Goal: Task Accomplishment & Management: Use online tool/utility

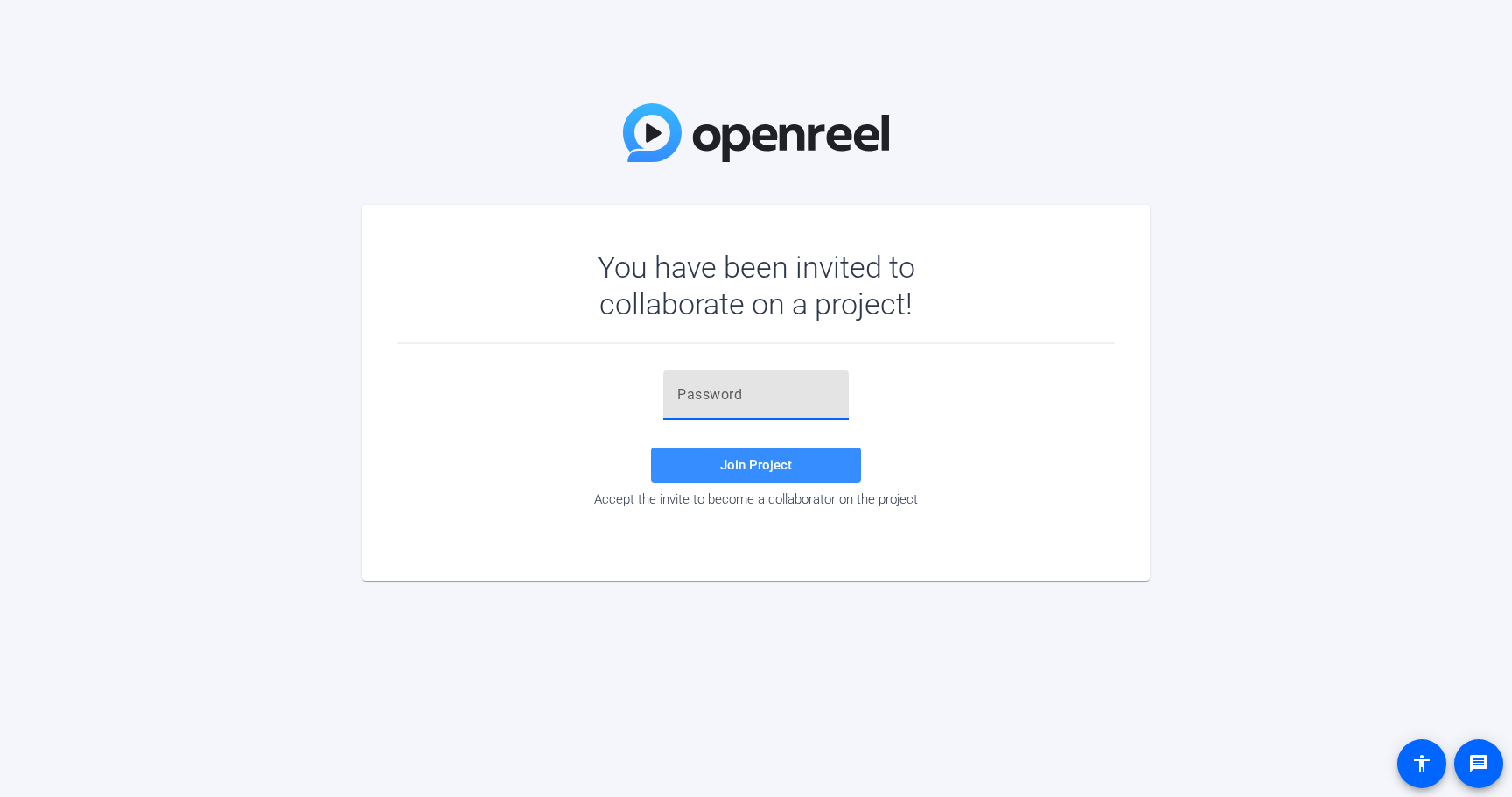
click at [770, 400] on input "text" at bounding box center [756, 395] width 158 height 21
paste input "y{4y[{"
type input "y{4y[{"
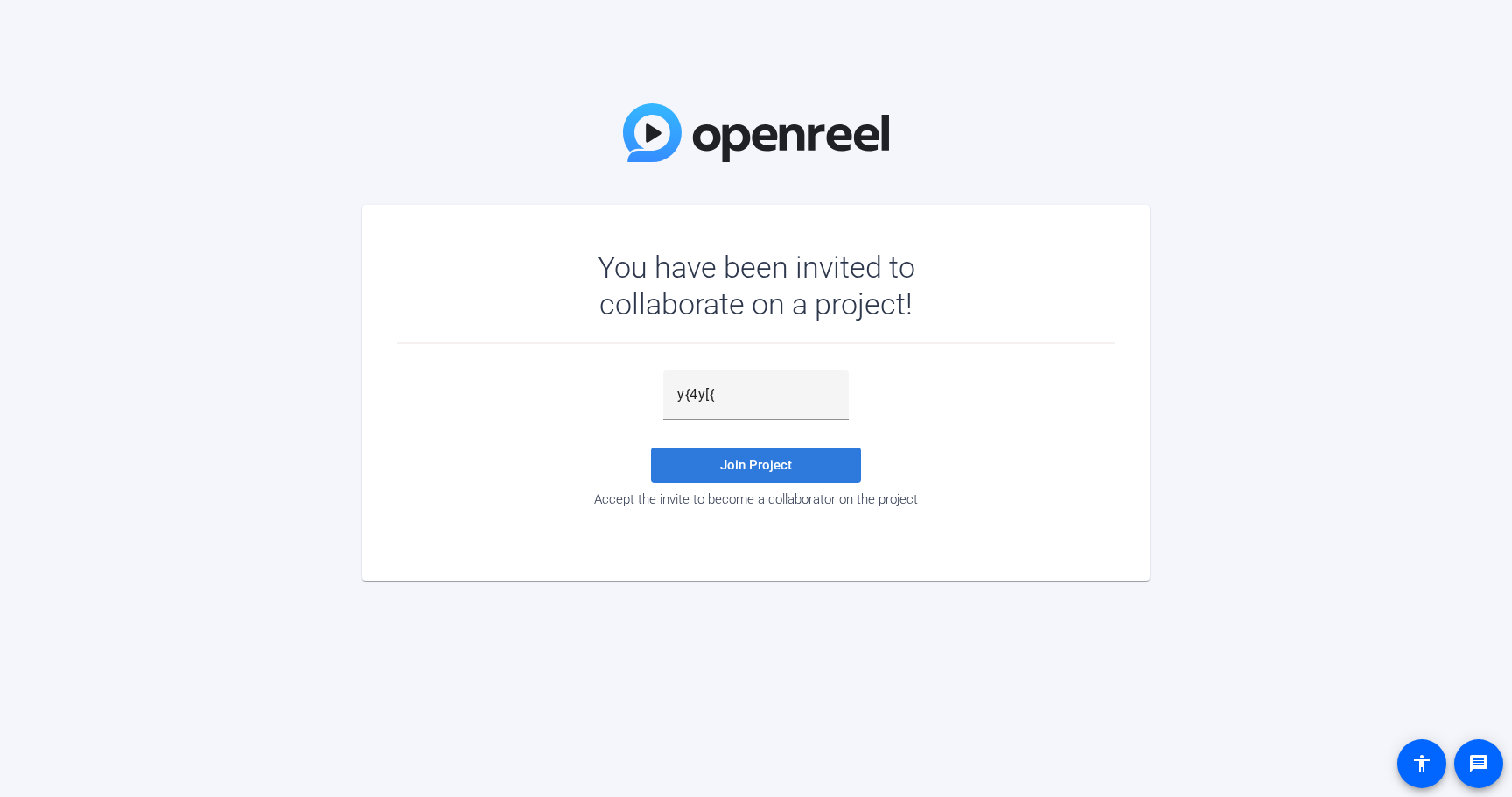
click at [721, 457] on span "Join Project" at bounding box center [756, 465] width 72 height 15
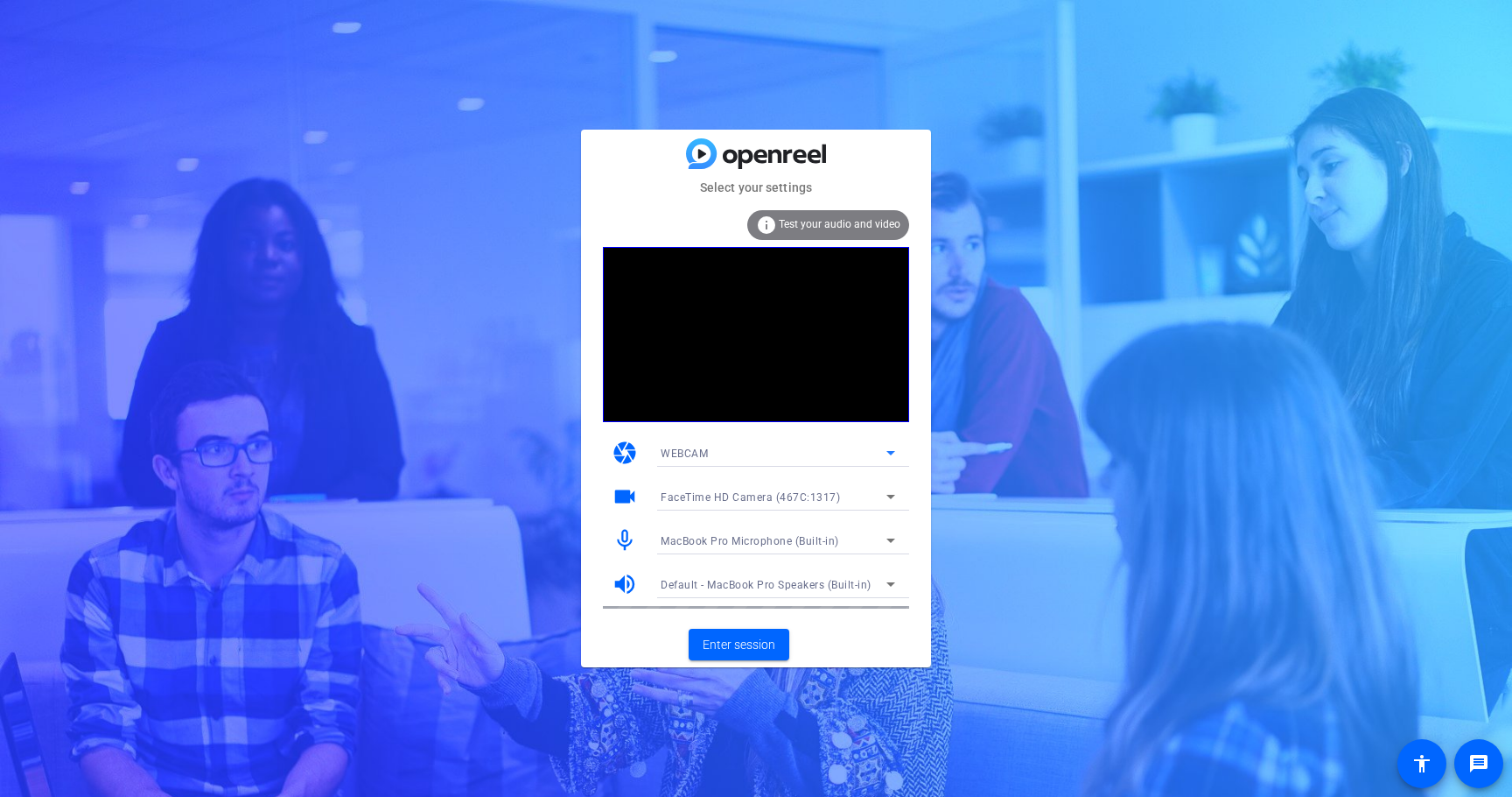
click at [834, 446] on div "WEBCAM" at bounding box center [773, 453] width 226 height 22
click at [1004, 430] on div at bounding box center [756, 398] width 1512 height 797
click at [736, 645] on span "Enter session" at bounding box center [739, 644] width 73 height 18
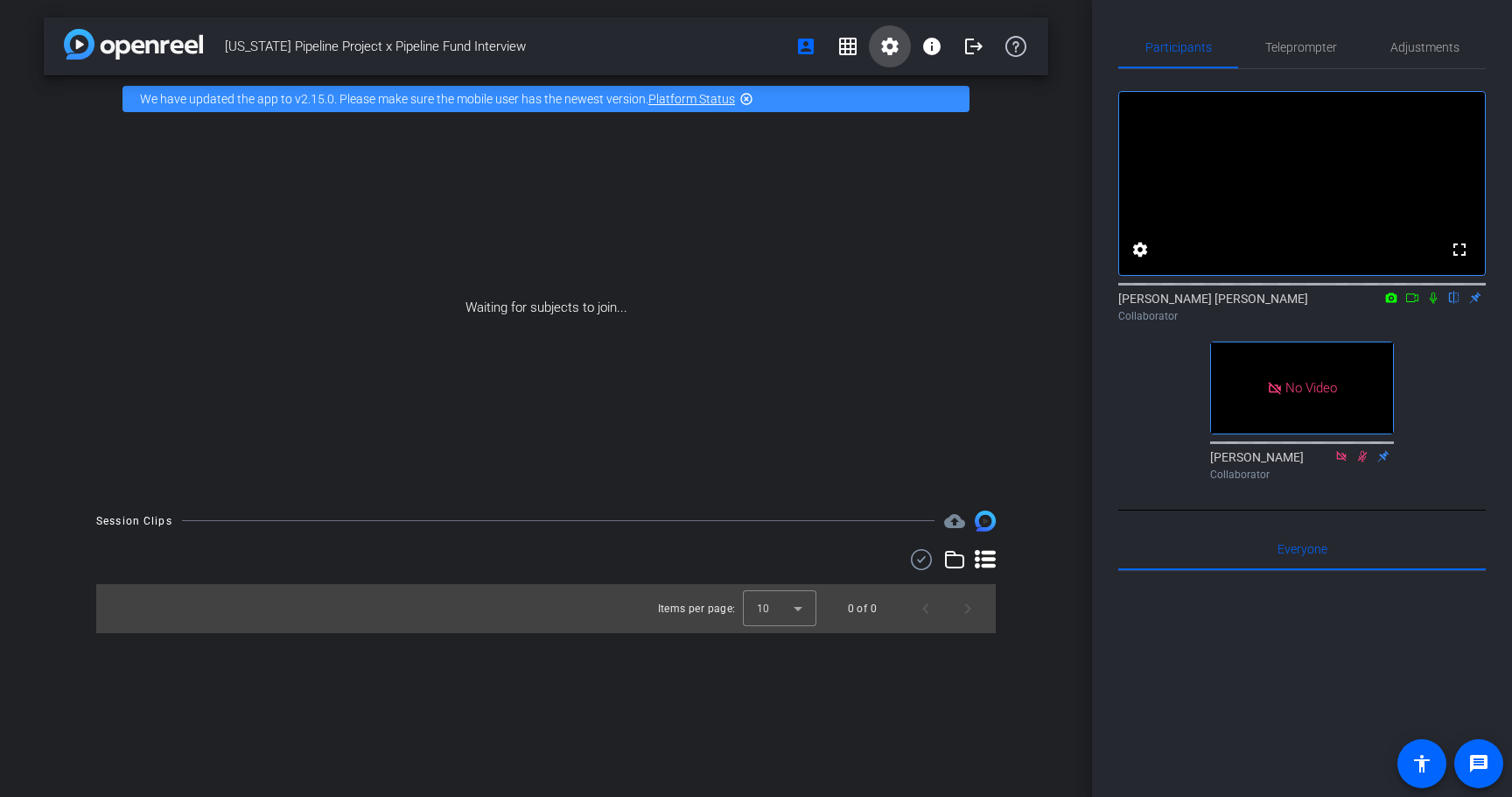
click at [891, 46] on mat-icon "settings" at bounding box center [891, 46] width 21 height 21
click at [896, 79] on span "Session Settings" at bounding box center [928, 83] width 92 height 21
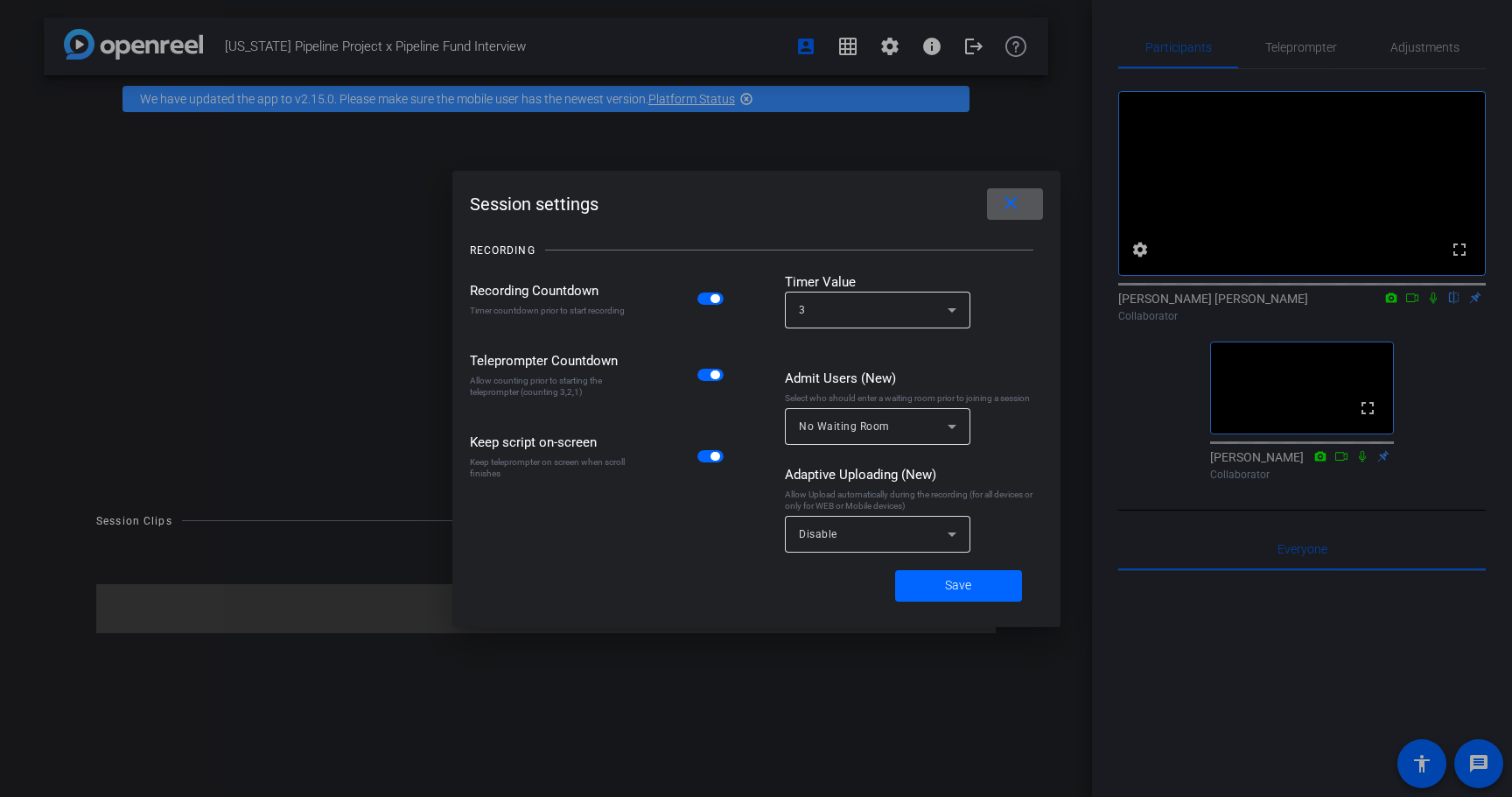
click at [1005, 202] on mat-icon "close" at bounding box center [1012, 203] width 22 height 22
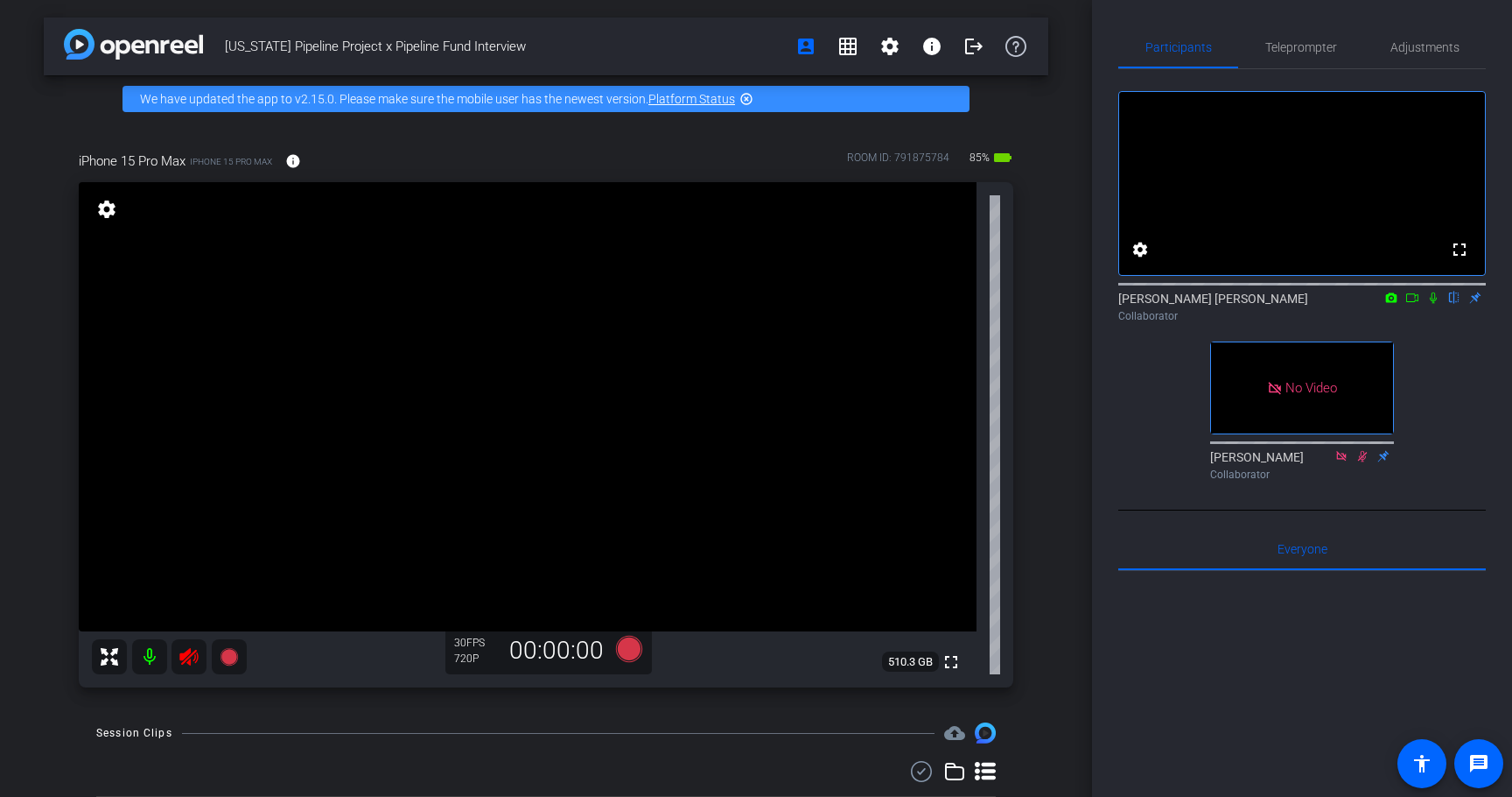
click at [192, 657] on icon at bounding box center [189, 657] width 21 height 21
click at [880, 46] on mat-icon "settings" at bounding box center [891, 46] width 21 height 21
click at [997, 257] on div at bounding box center [756, 398] width 1512 height 797
click at [1419, 41] on span "Adjustments" at bounding box center [1425, 46] width 69 height 13
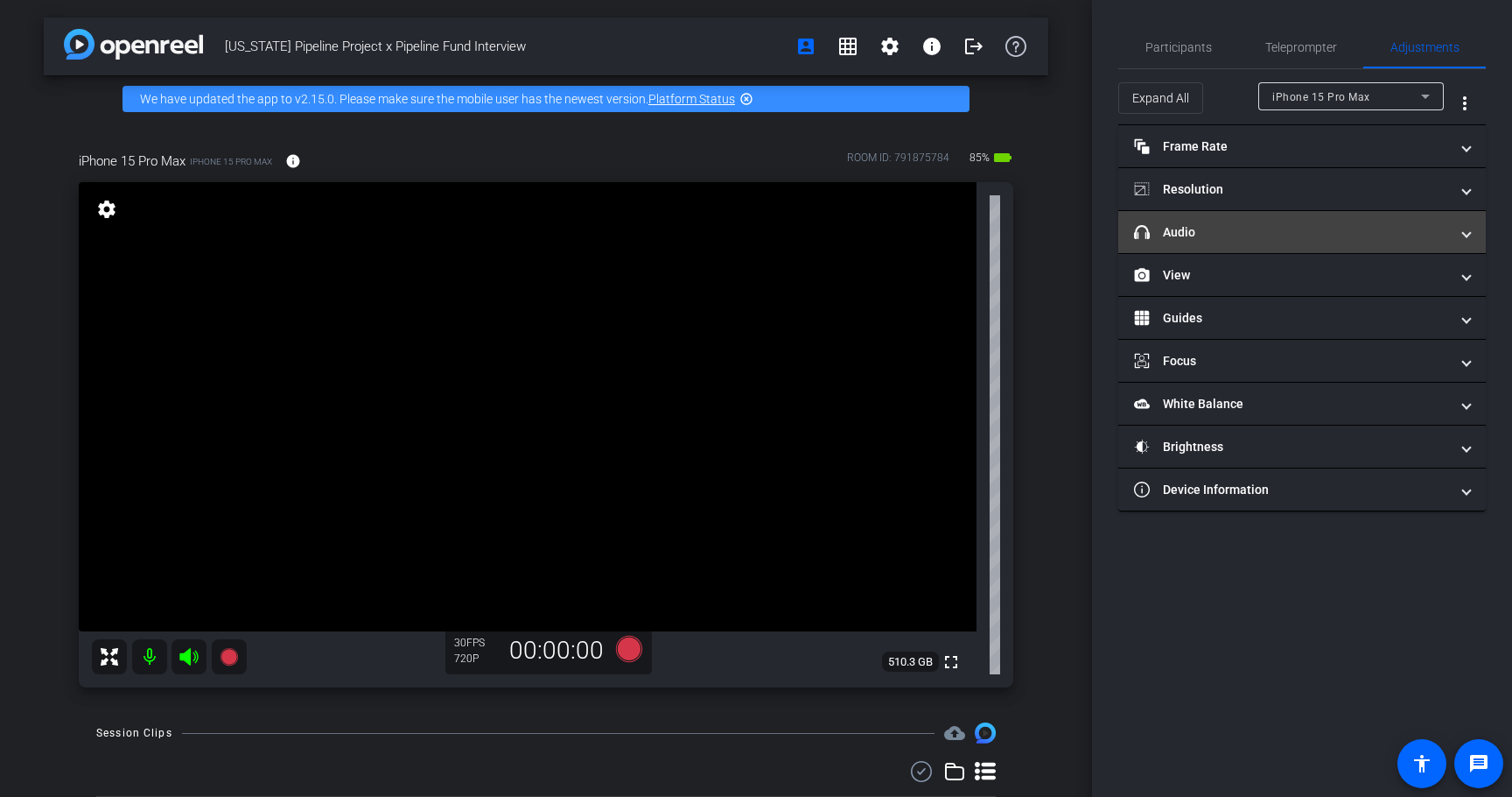
click at [1205, 236] on mat-panel-title "headphone icon Audio" at bounding box center [1292, 232] width 316 height 18
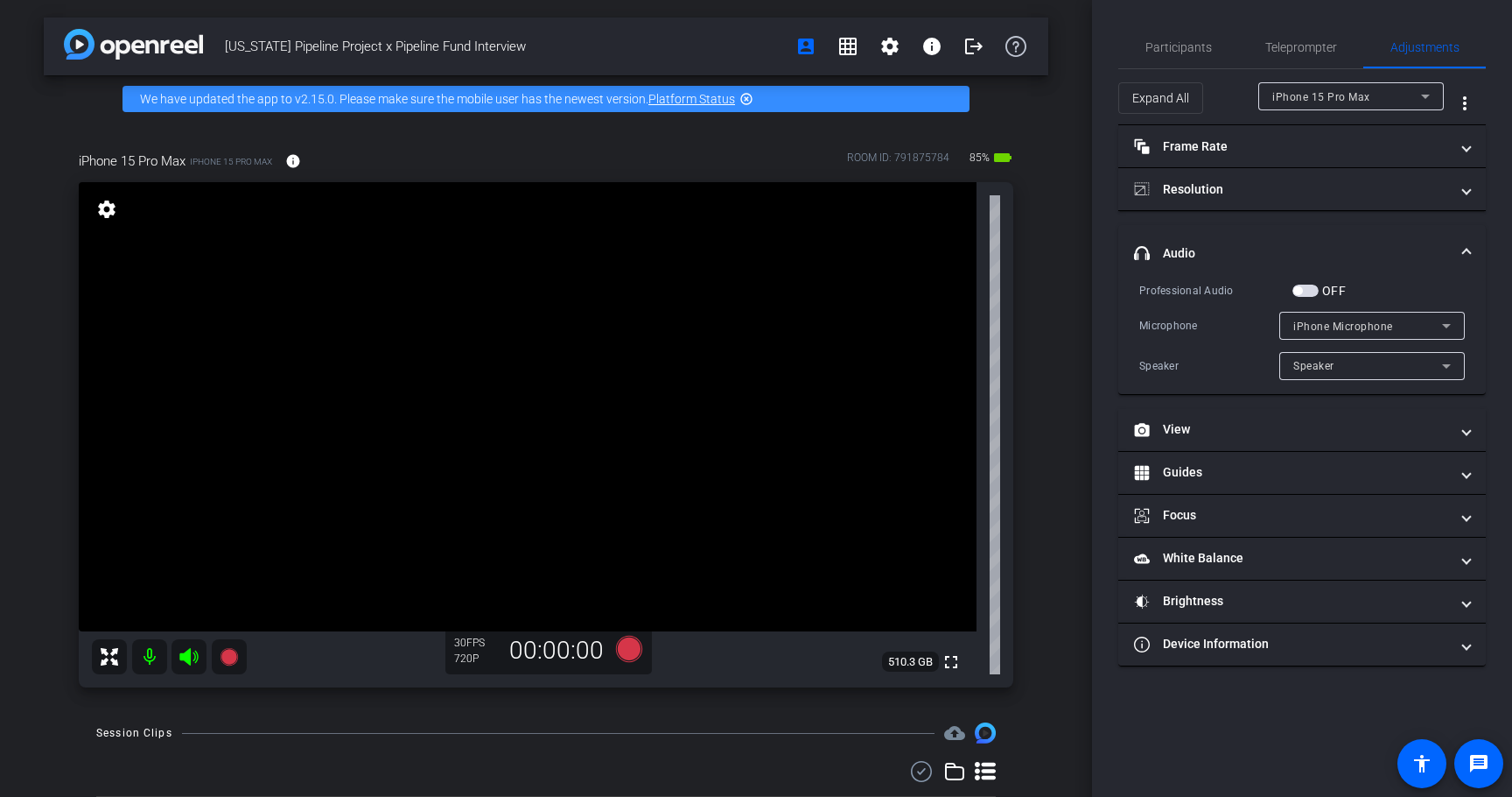
click at [1205, 236] on mat-expansion-panel-header "headphone icon Audio" at bounding box center [1303, 253] width 368 height 56
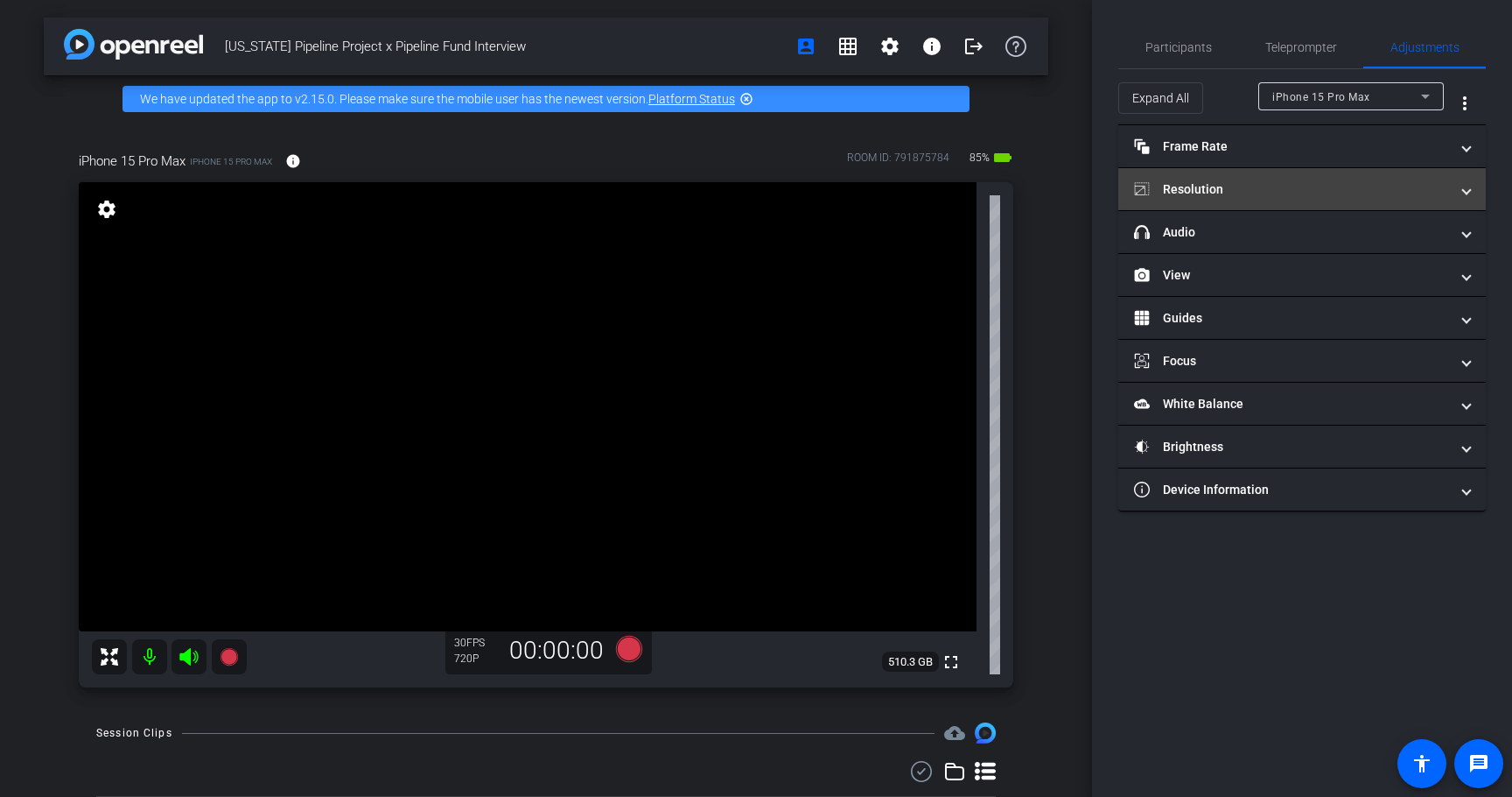
click at [1201, 184] on mat-panel-title "Resolution" at bounding box center [1292, 189] width 316 height 18
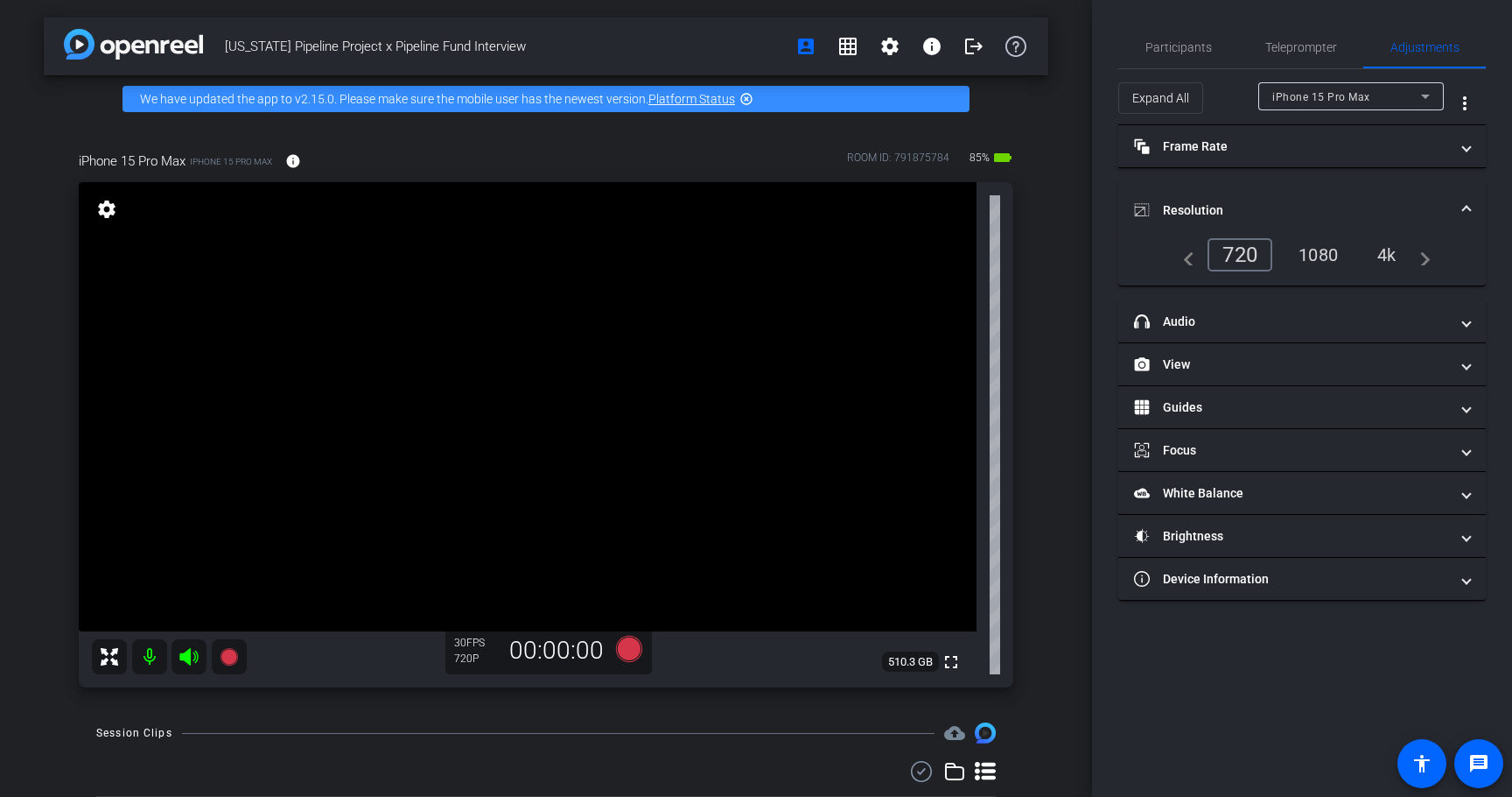
click at [1397, 252] on div "4k" at bounding box center [1387, 255] width 45 height 30
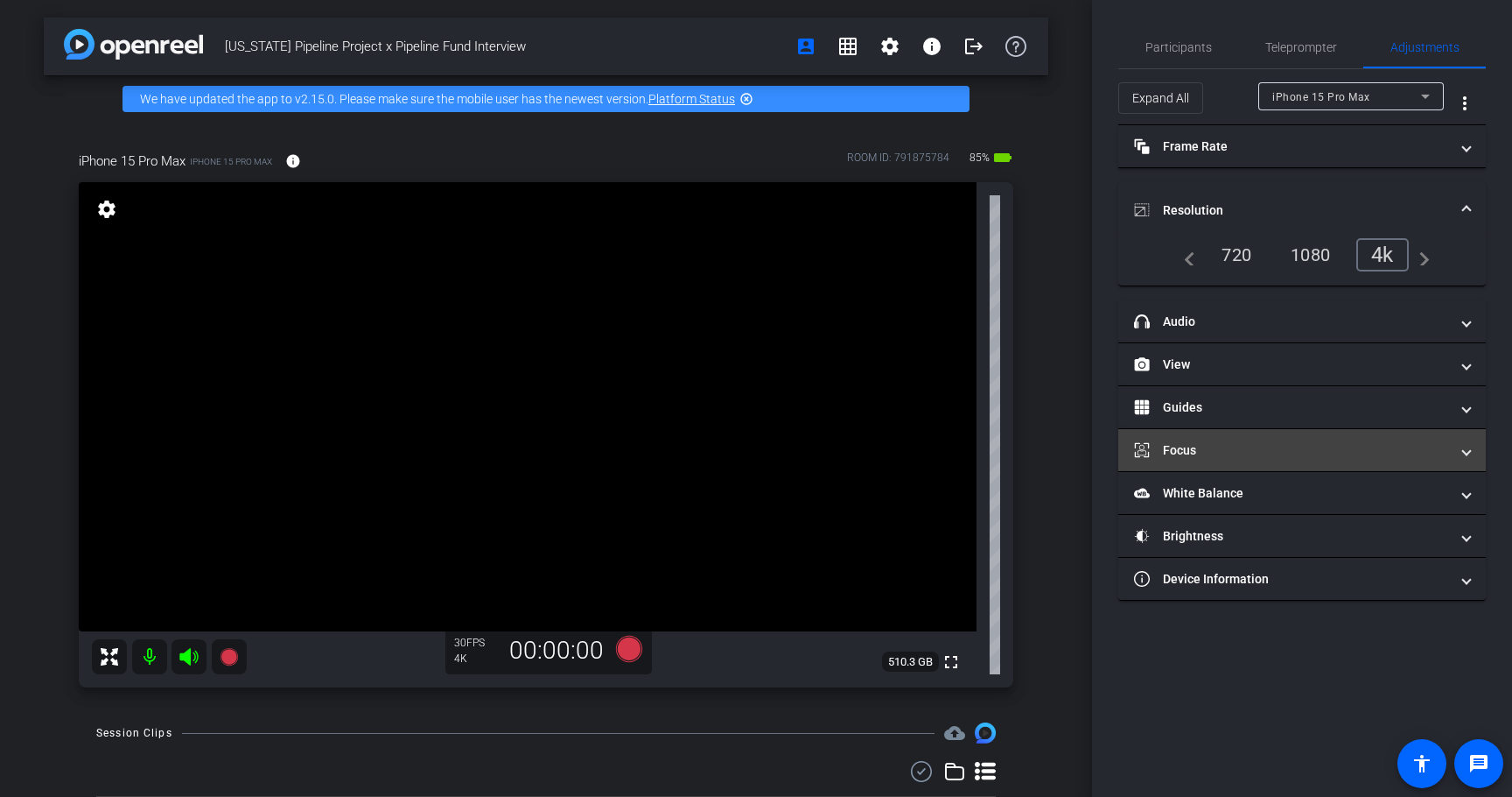
click at [1204, 455] on mat-panel-title "Focus" at bounding box center [1292, 450] width 316 height 18
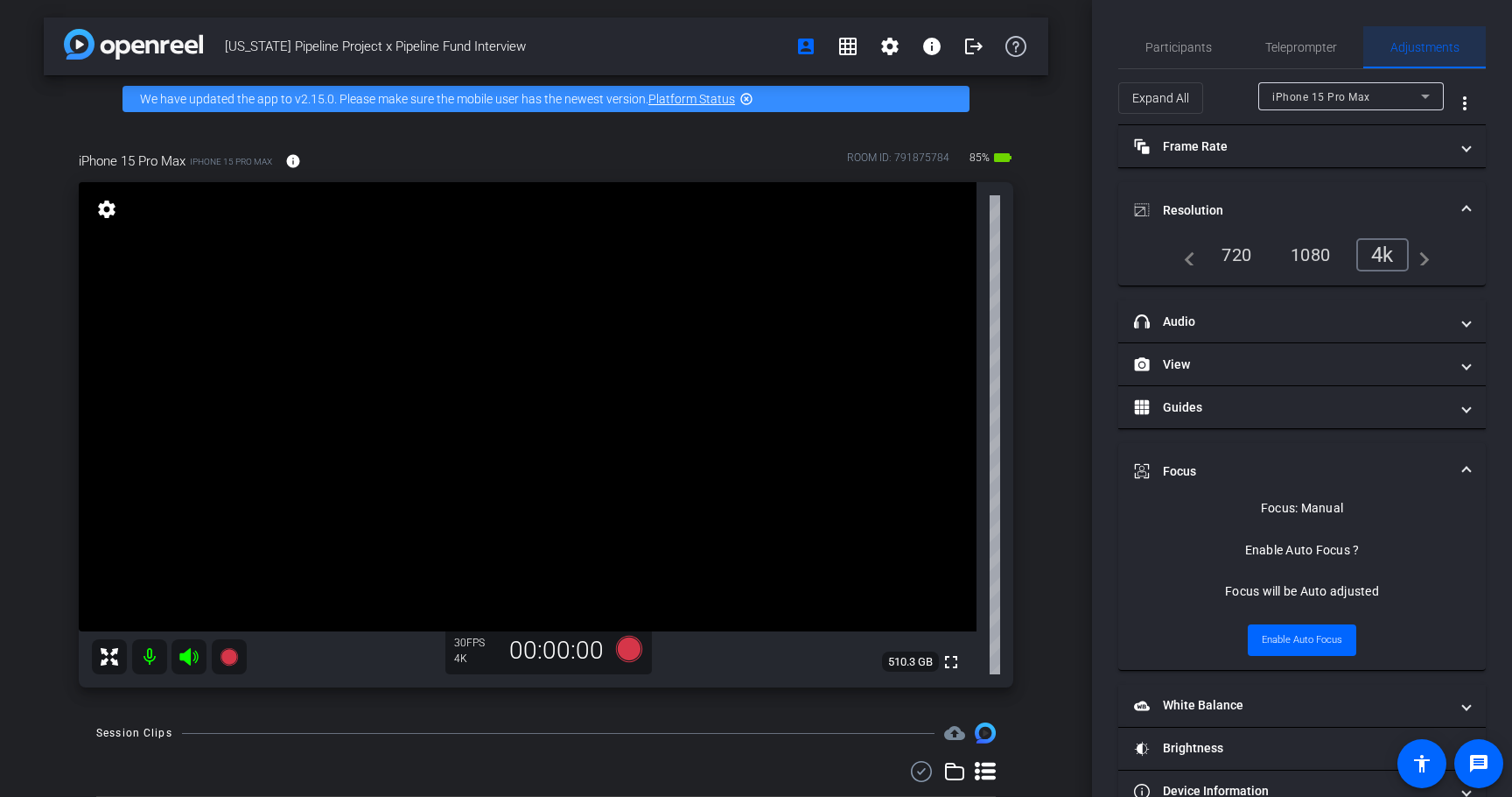
click at [1411, 41] on span "Adjustments" at bounding box center [1425, 46] width 69 height 13
click at [1186, 456] on mat-expansion-panel-header "Focus" at bounding box center [1303, 472] width 368 height 56
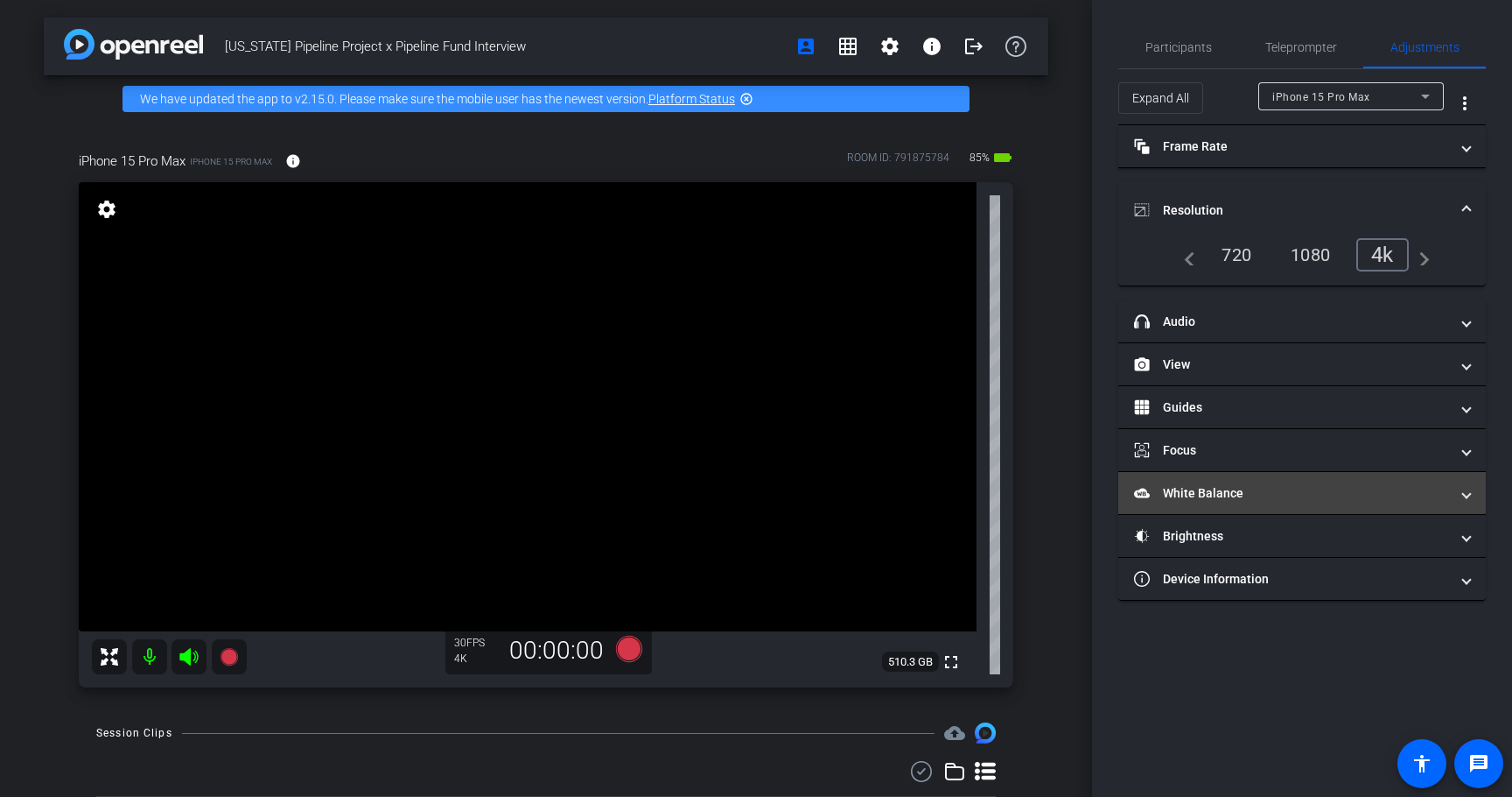
click at [1216, 491] on mat-panel-title "White Balance White Balance" at bounding box center [1292, 493] width 316 height 18
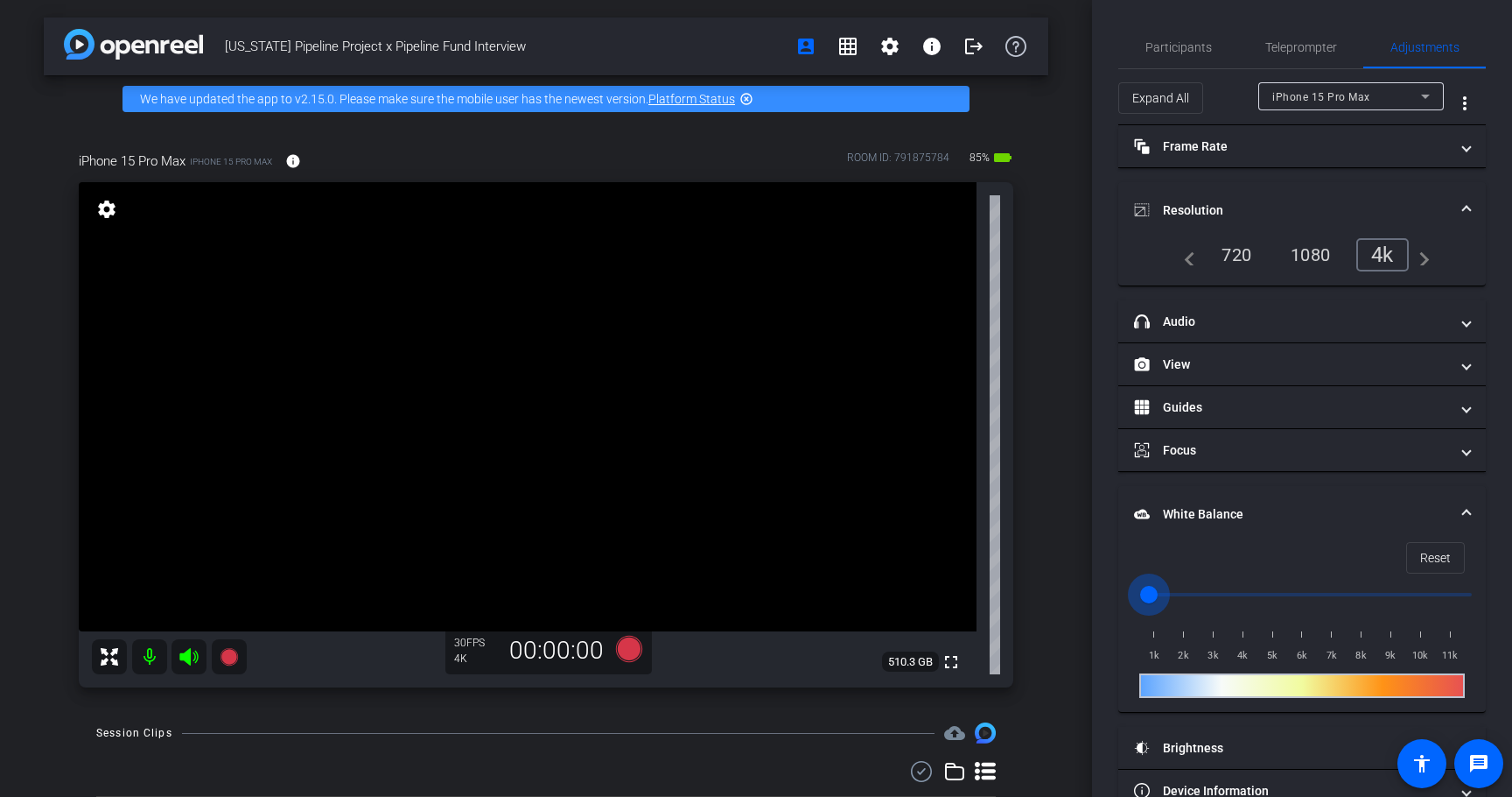
click at [1149, 594] on input "range" at bounding box center [1310, 595] width 362 height 39
click at [1220, 529] on mat-expansion-panel-header "White Balance White Balance" at bounding box center [1303, 514] width 368 height 56
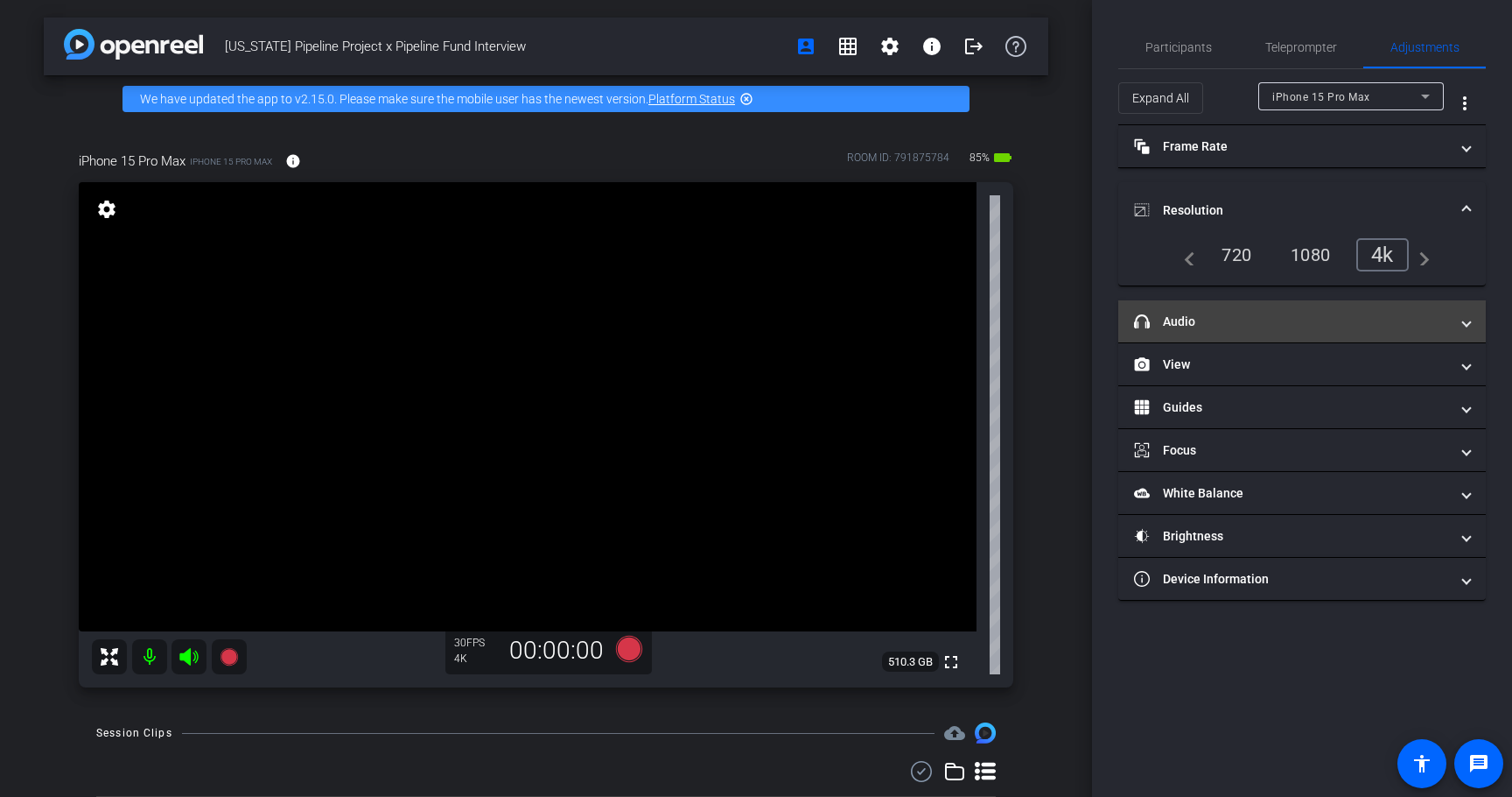
click at [1205, 316] on mat-panel-title "headphone icon Audio" at bounding box center [1292, 322] width 316 height 18
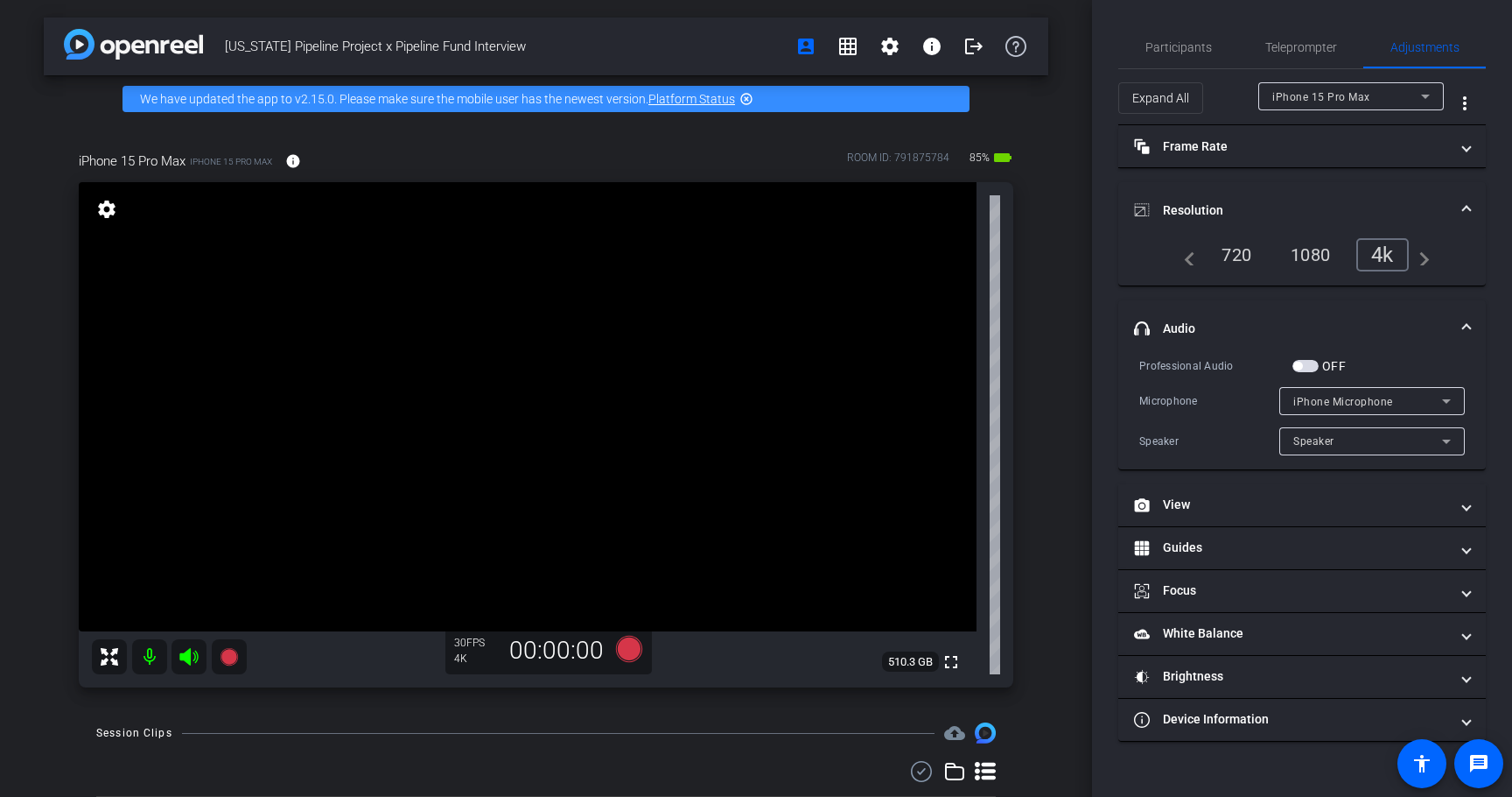
click at [1197, 320] on mat-panel-title "headphone icon Audio" at bounding box center [1292, 328] width 316 height 18
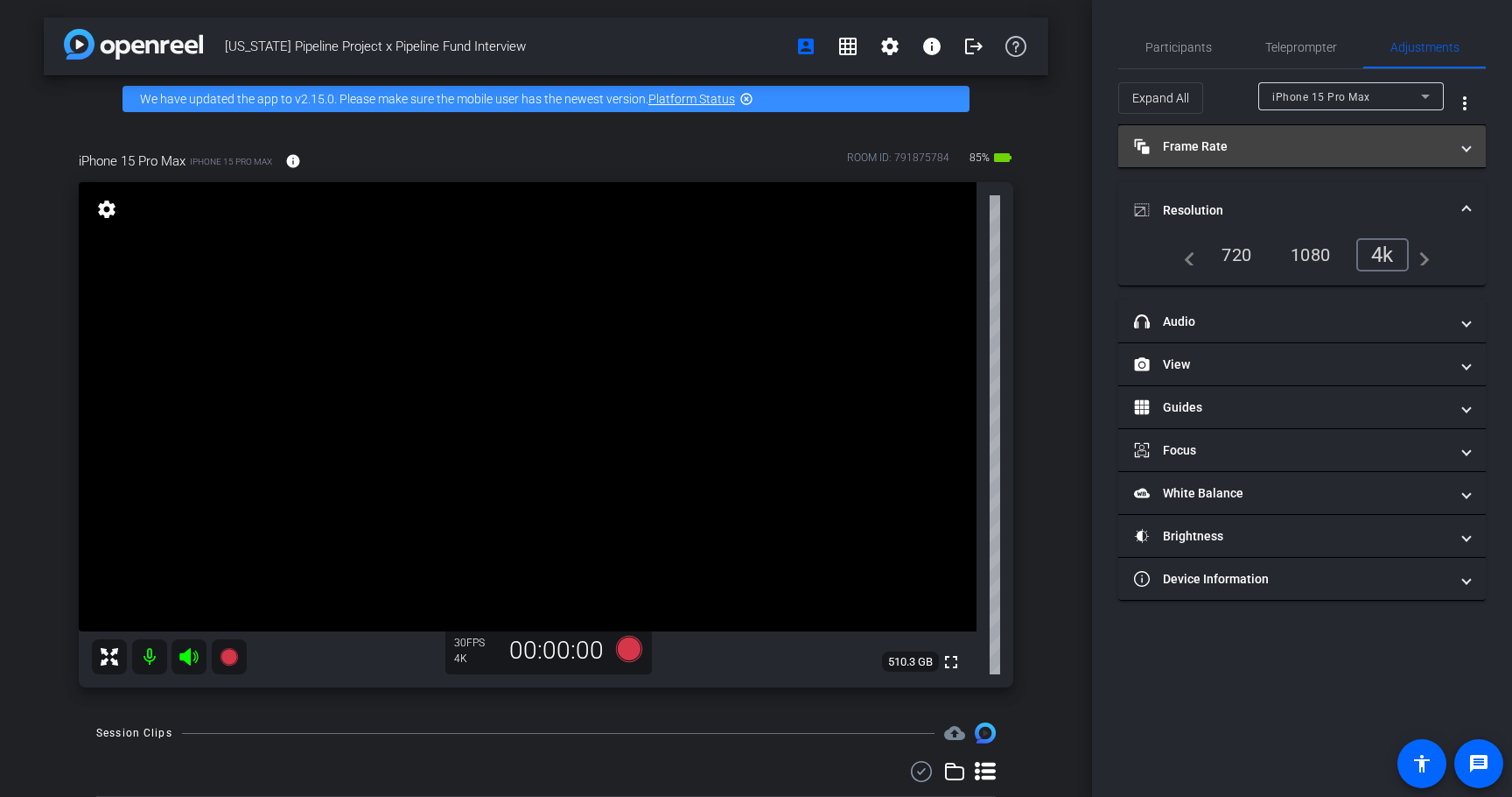
click at [1206, 160] on mat-expansion-panel-header "Frame Rate Frame Rate" at bounding box center [1303, 145] width 368 height 42
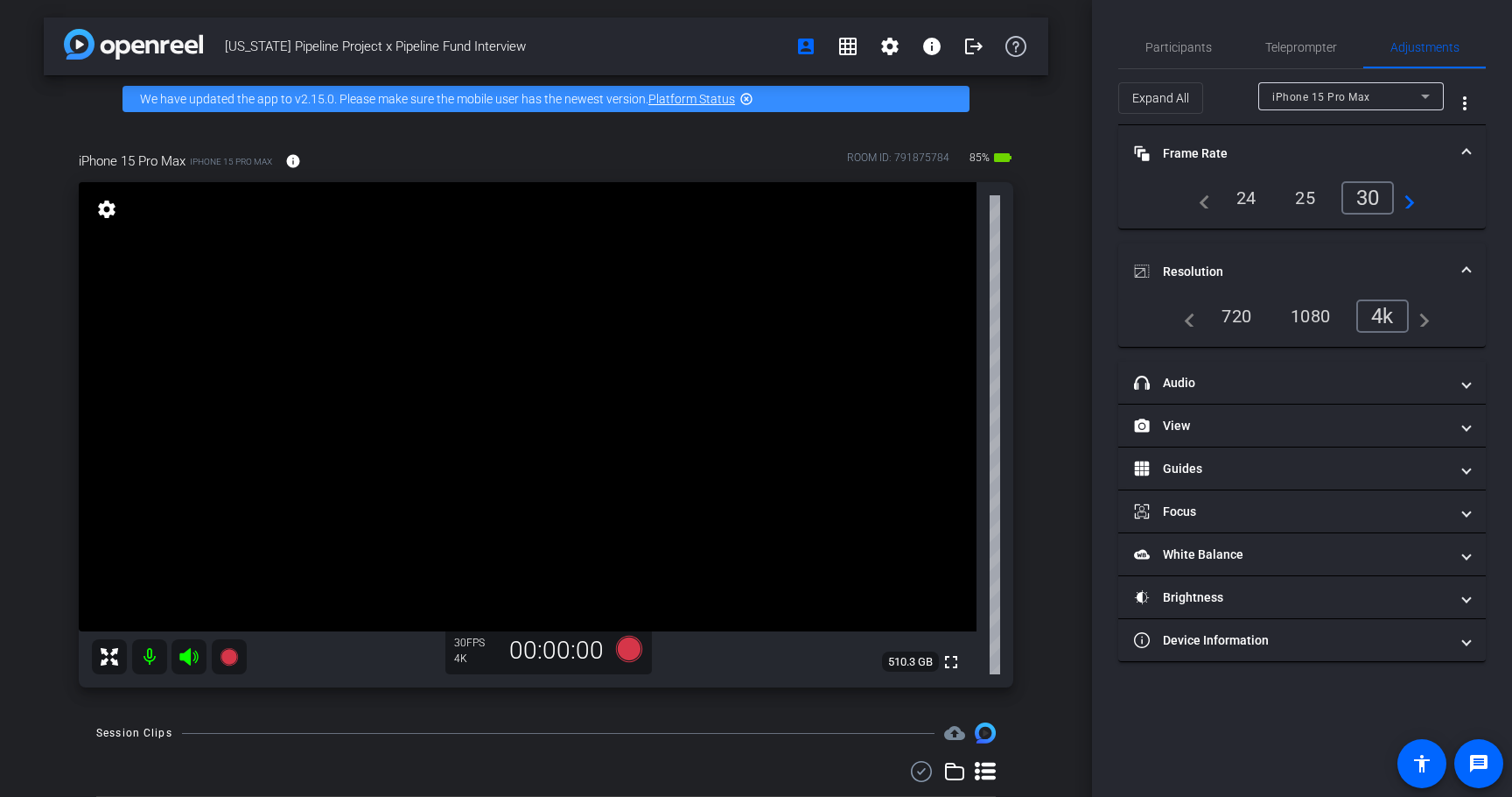
click at [1242, 203] on div "24" at bounding box center [1247, 198] width 46 height 30
click at [1190, 154] on mat-panel-title "Frame Rate Frame Rate" at bounding box center [1292, 153] width 316 height 18
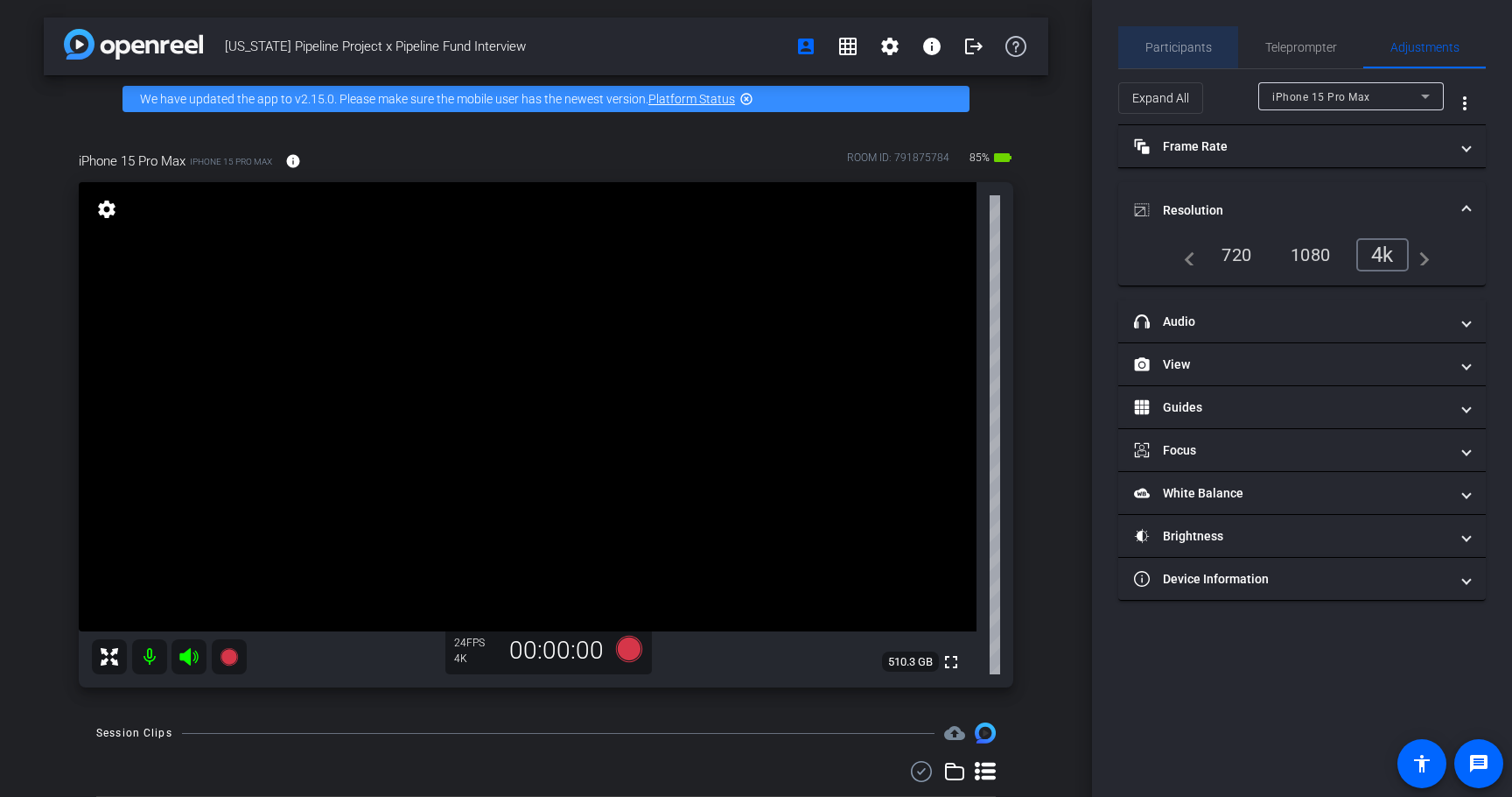
click at [1197, 46] on span "Participants" at bounding box center [1179, 46] width 67 height 13
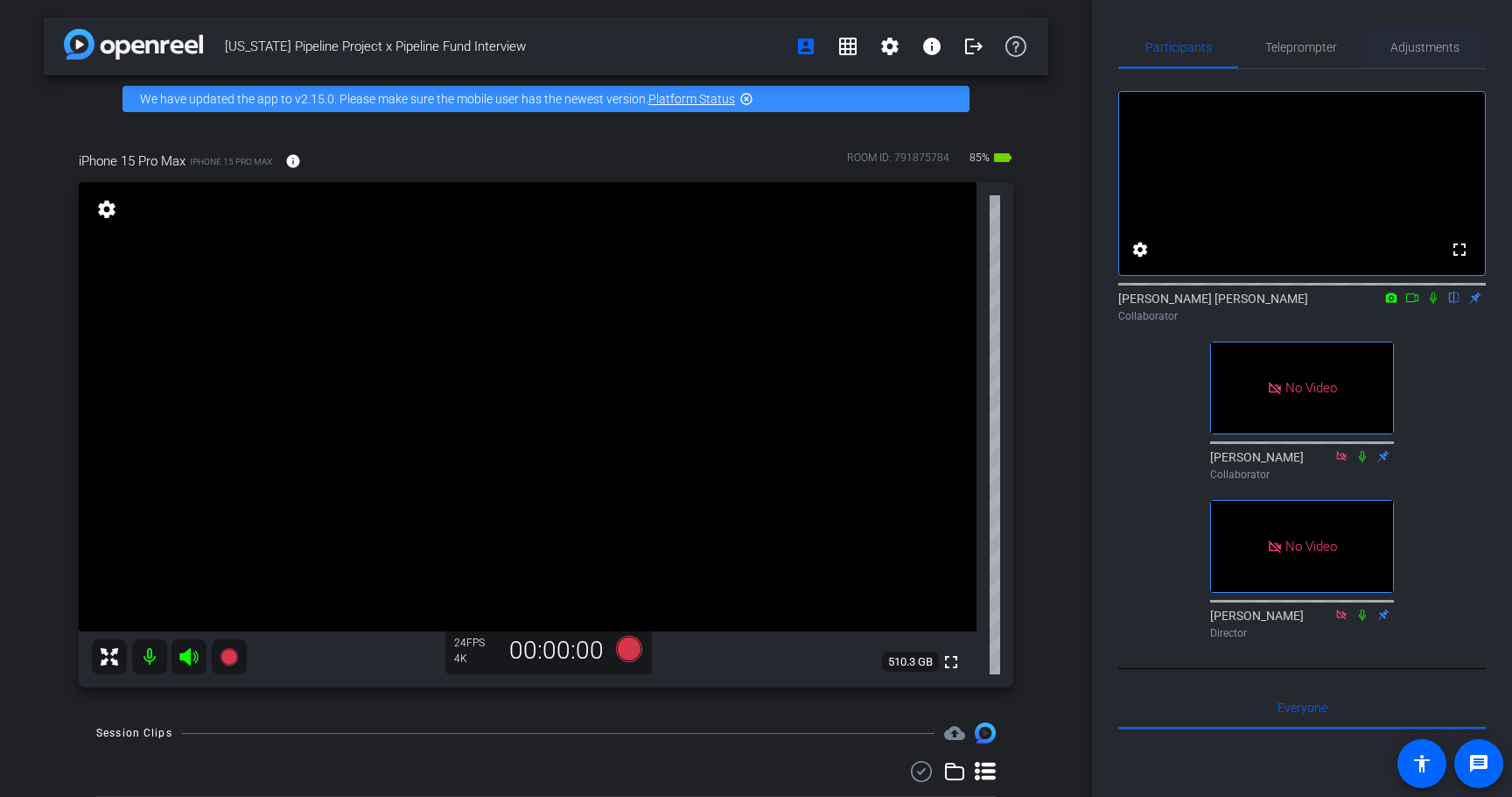
click at [1410, 41] on span "Adjustments" at bounding box center [1425, 46] width 69 height 13
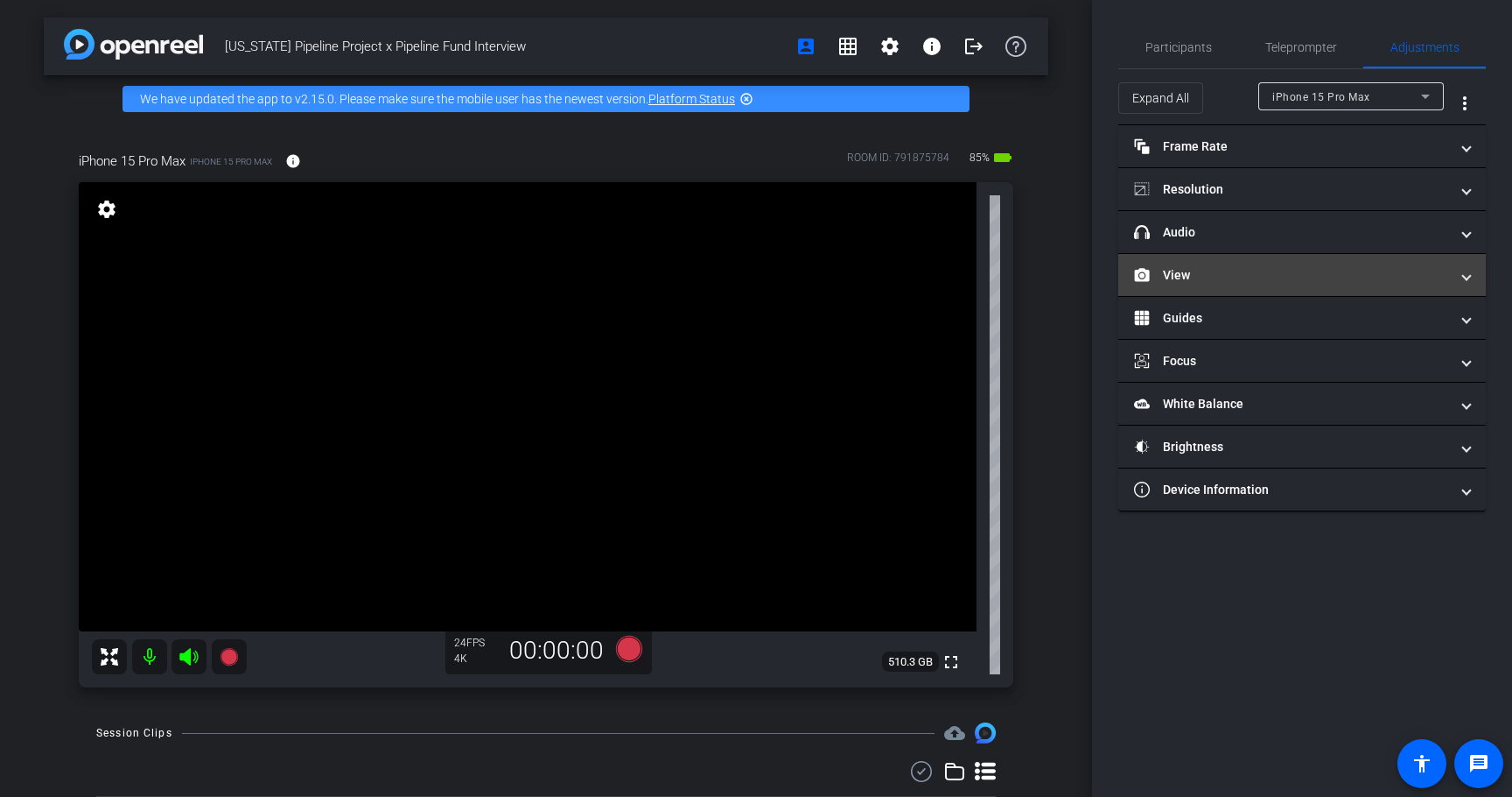
click at [1247, 269] on mat-panel-title "View" at bounding box center [1292, 275] width 316 height 18
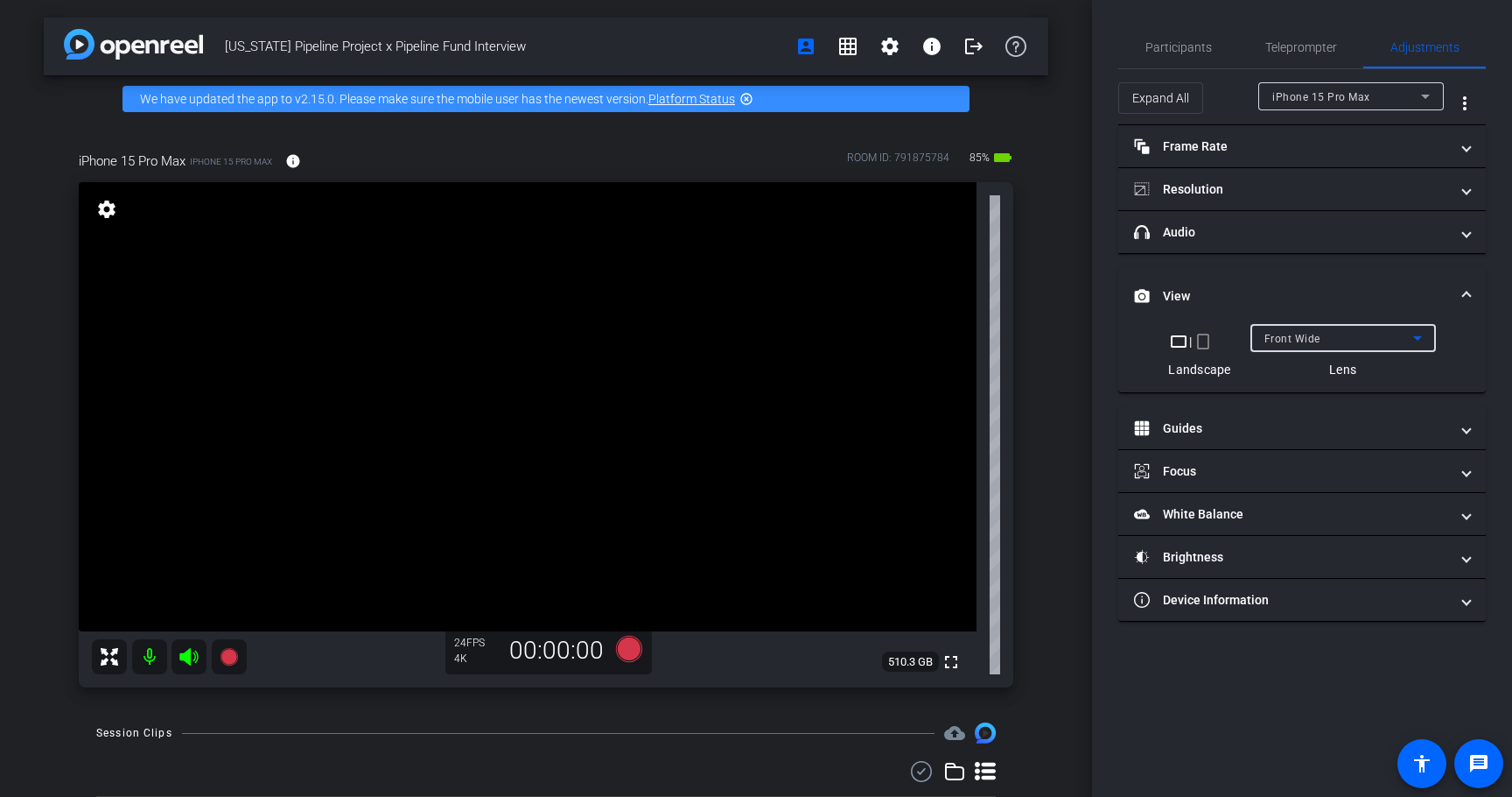
click at [1309, 343] on span "Front Wide" at bounding box center [1293, 339] width 56 height 13
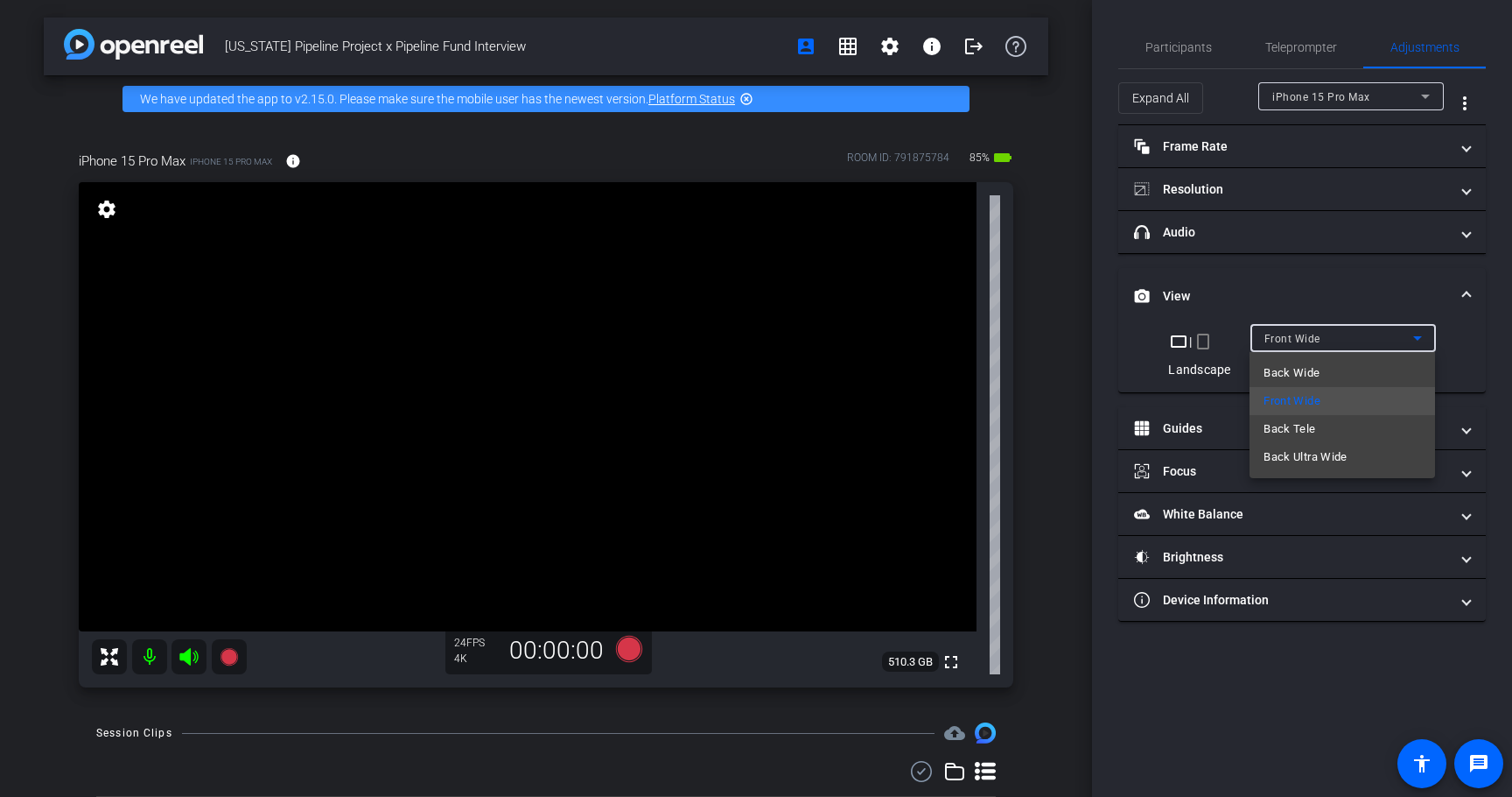
click at [1231, 701] on div at bounding box center [756, 398] width 1512 height 797
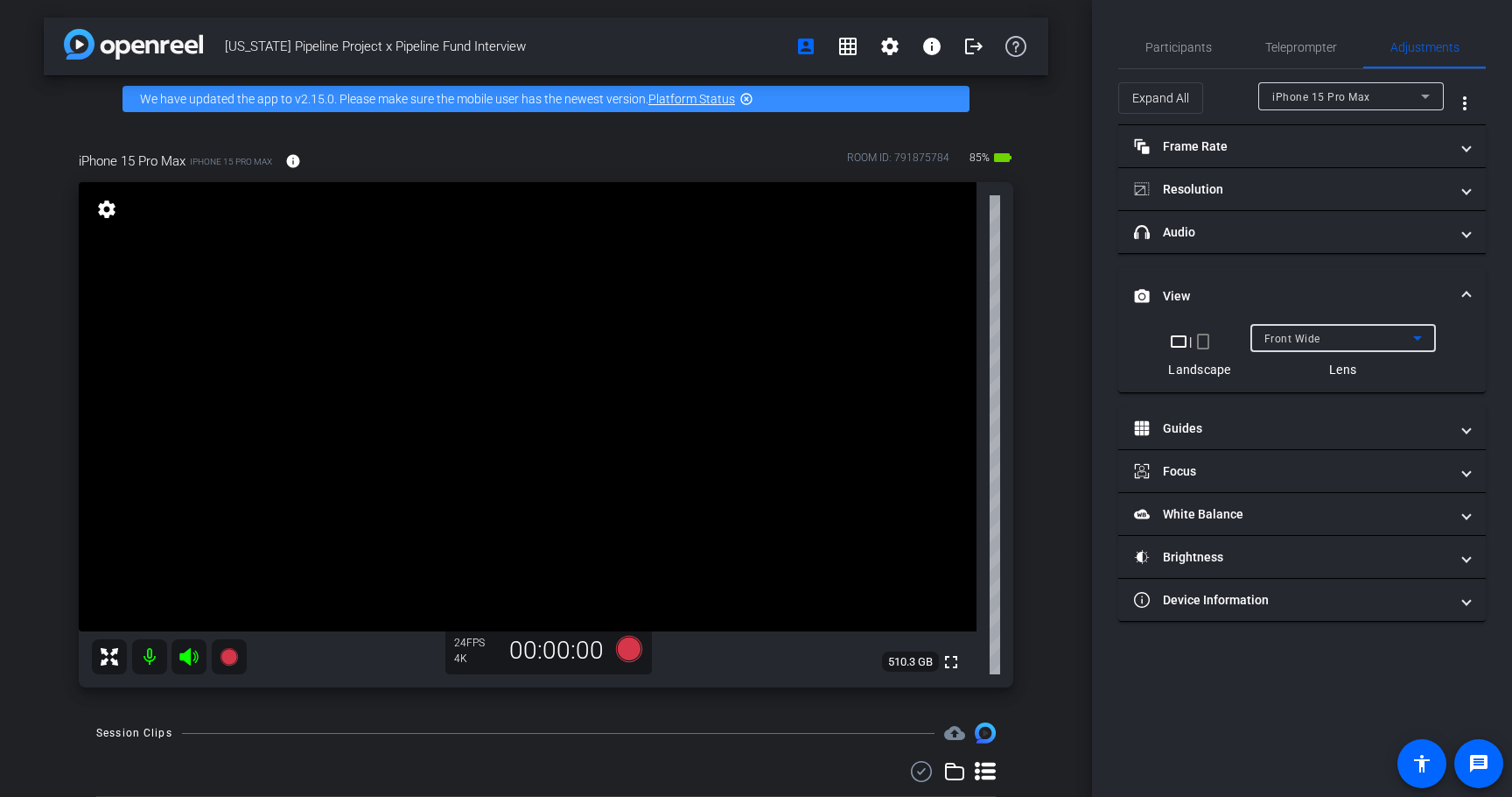
click at [1316, 341] on span "Front Wide" at bounding box center [1293, 339] width 56 height 13
click at [1303, 339] on span "Back Tele" at bounding box center [1289, 339] width 48 height 13
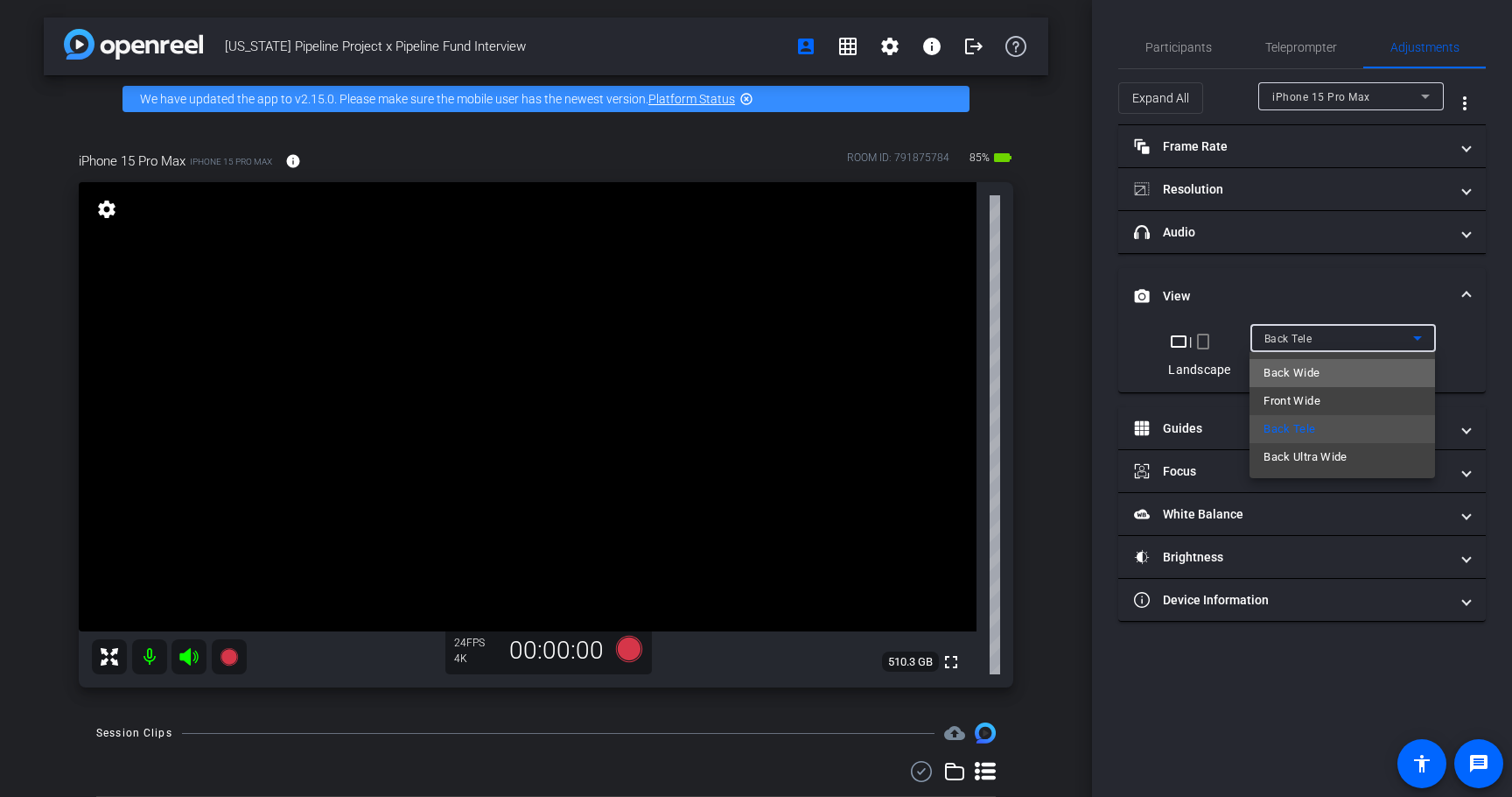
click at [1319, 380] on span "Back Wide" at bounding box center [1292, 373] width 56 height 21
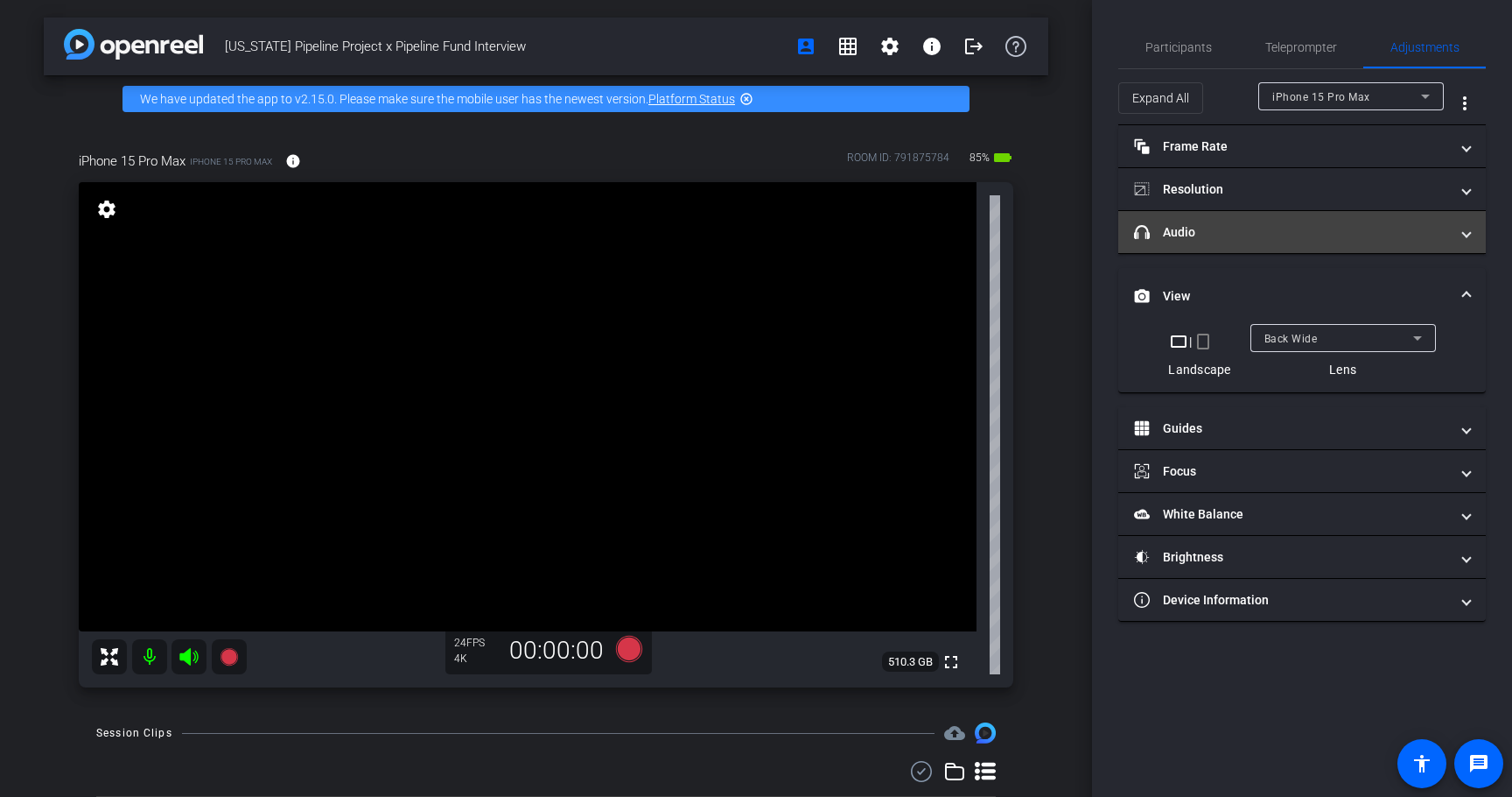
click at [1255, 233] on mat-panel-title "headphone icon Audio" at bounding box center [1292, 232] width 316 height 18
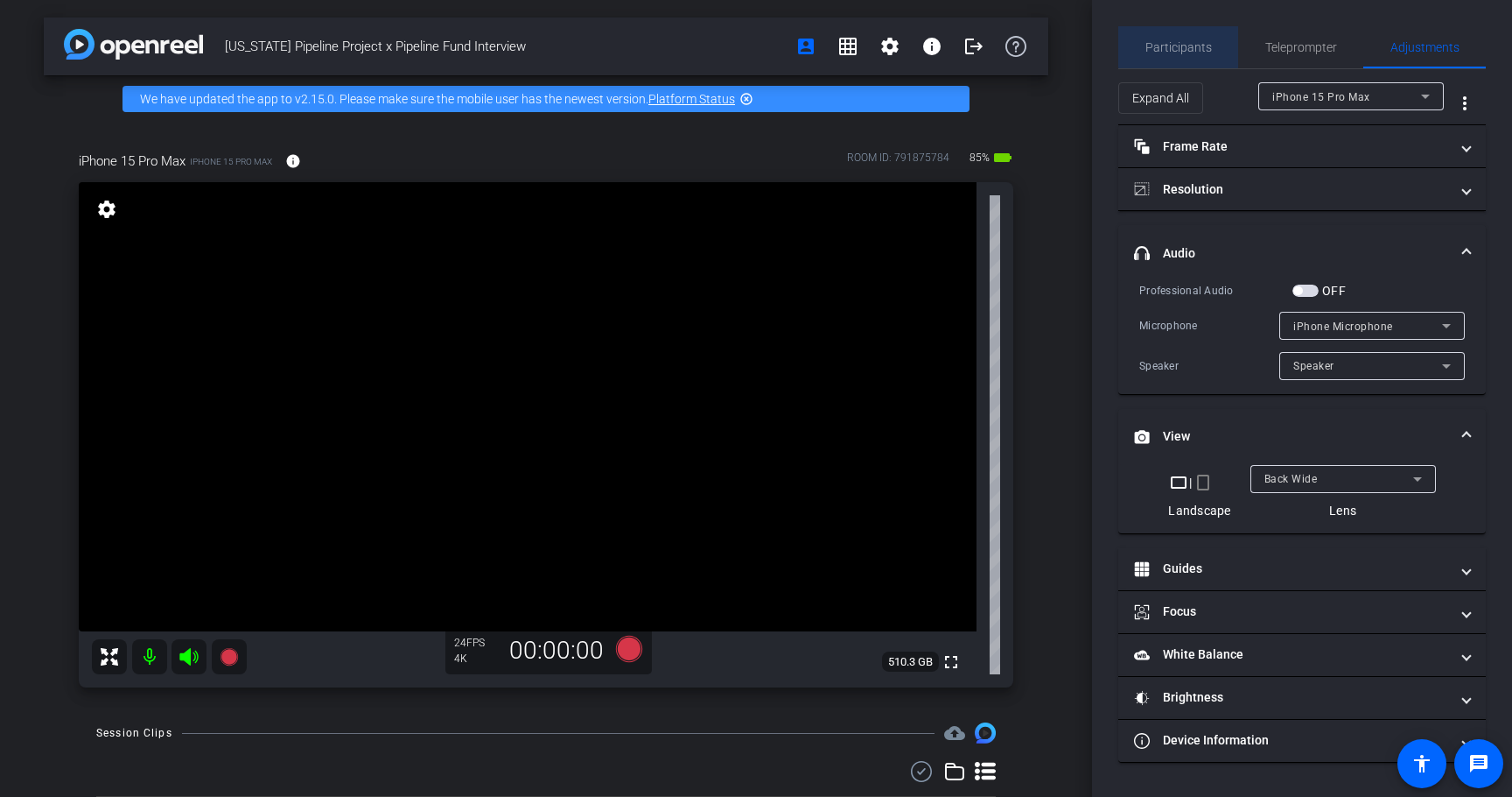
click at [1189, 42] on span "Participants" at bounding box center [1179, 46] width 67 height 13
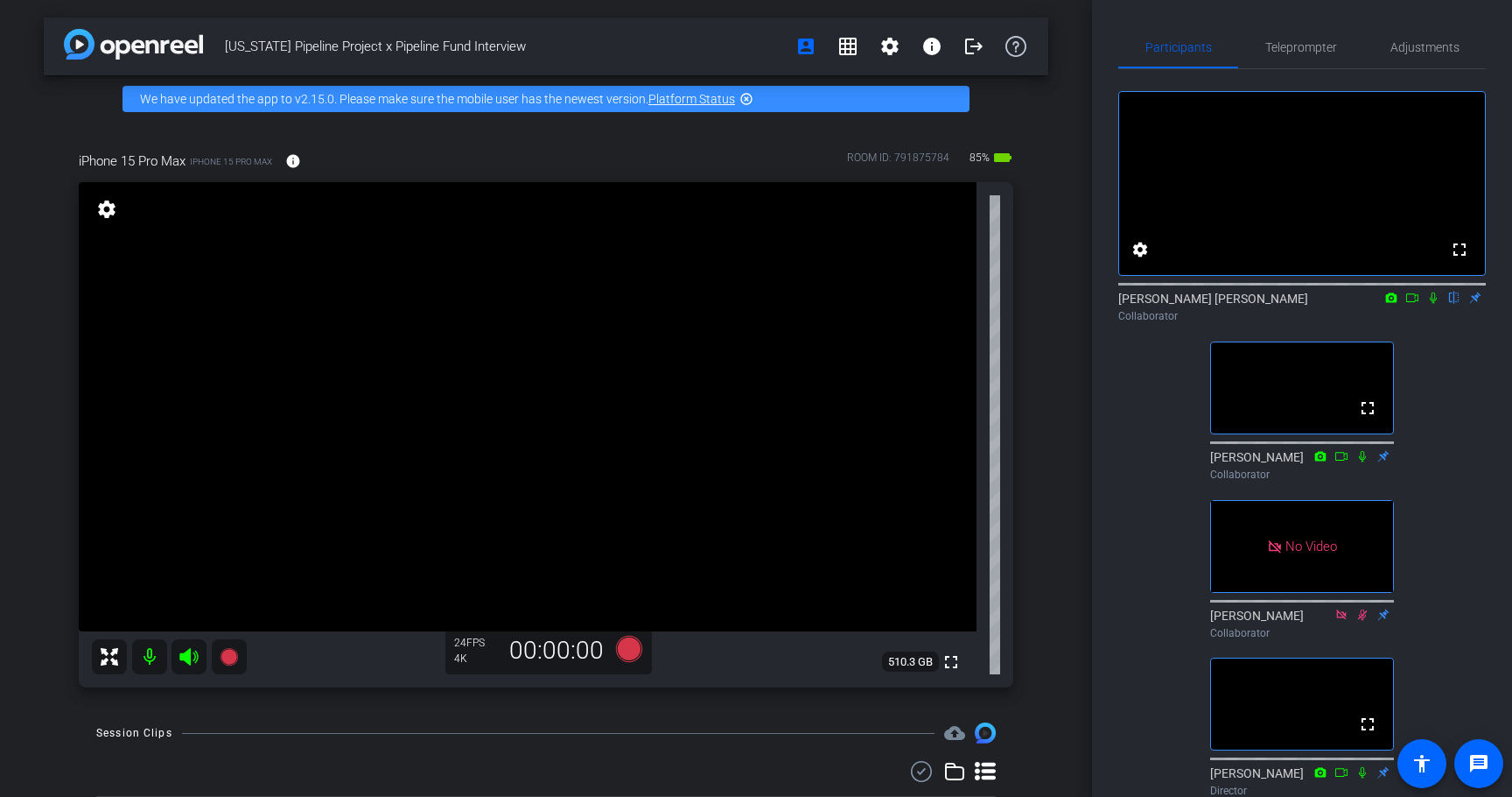
click at [1434, 304] on icon at bounding box center [1434, 297] width 14 height 13
click at [1407, 324] on div "[PERSON_NAME] [PERSON_NAME] flip Collaborator" at bounding box center [1303, 306] width 368 height 34
click at [1412, 304] on icon at bounding box center [1412, 297] width 14 height 13
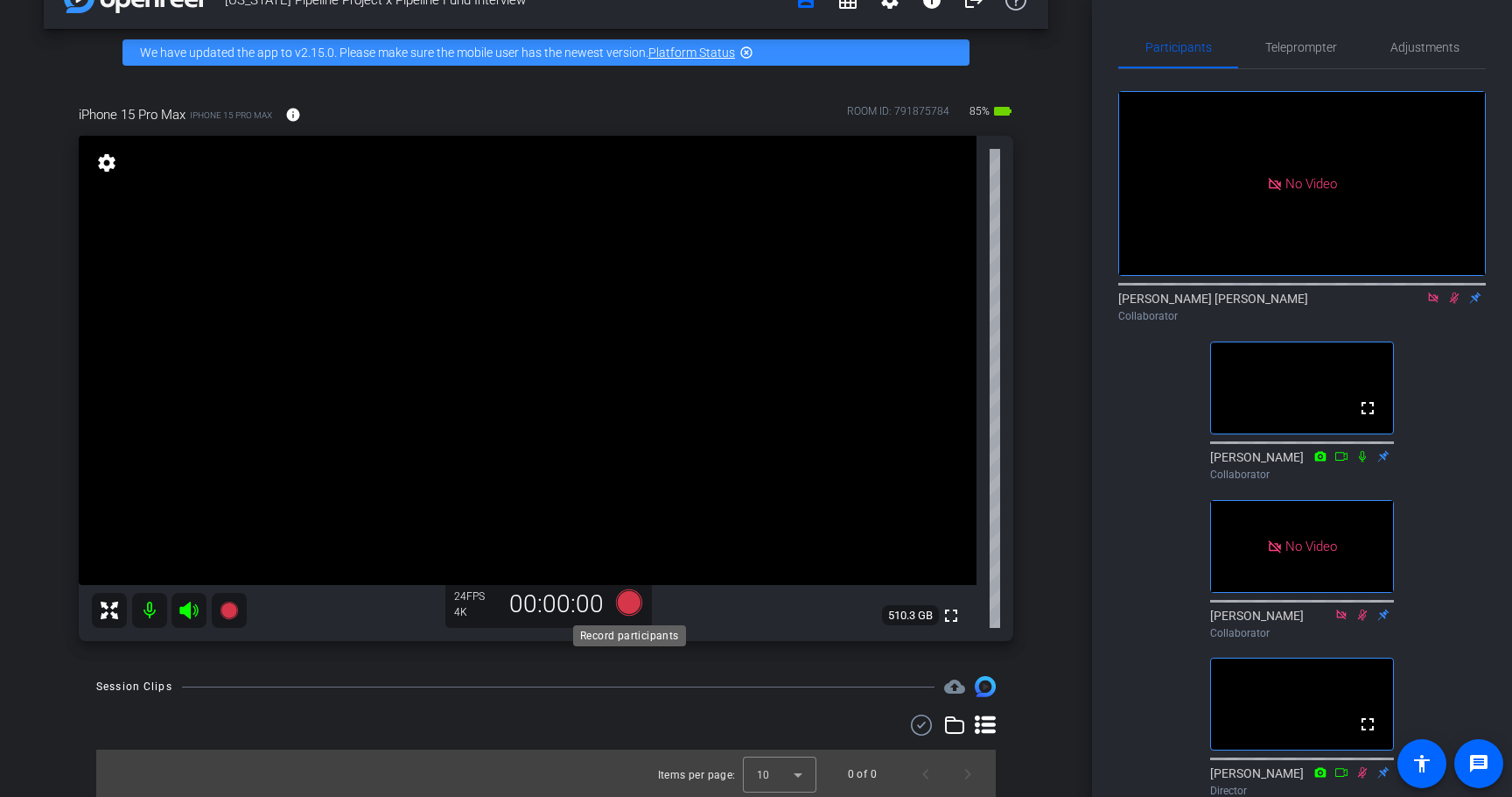
click at [628, 599] on icon at bounding box center [629, 602] width 26 height 26
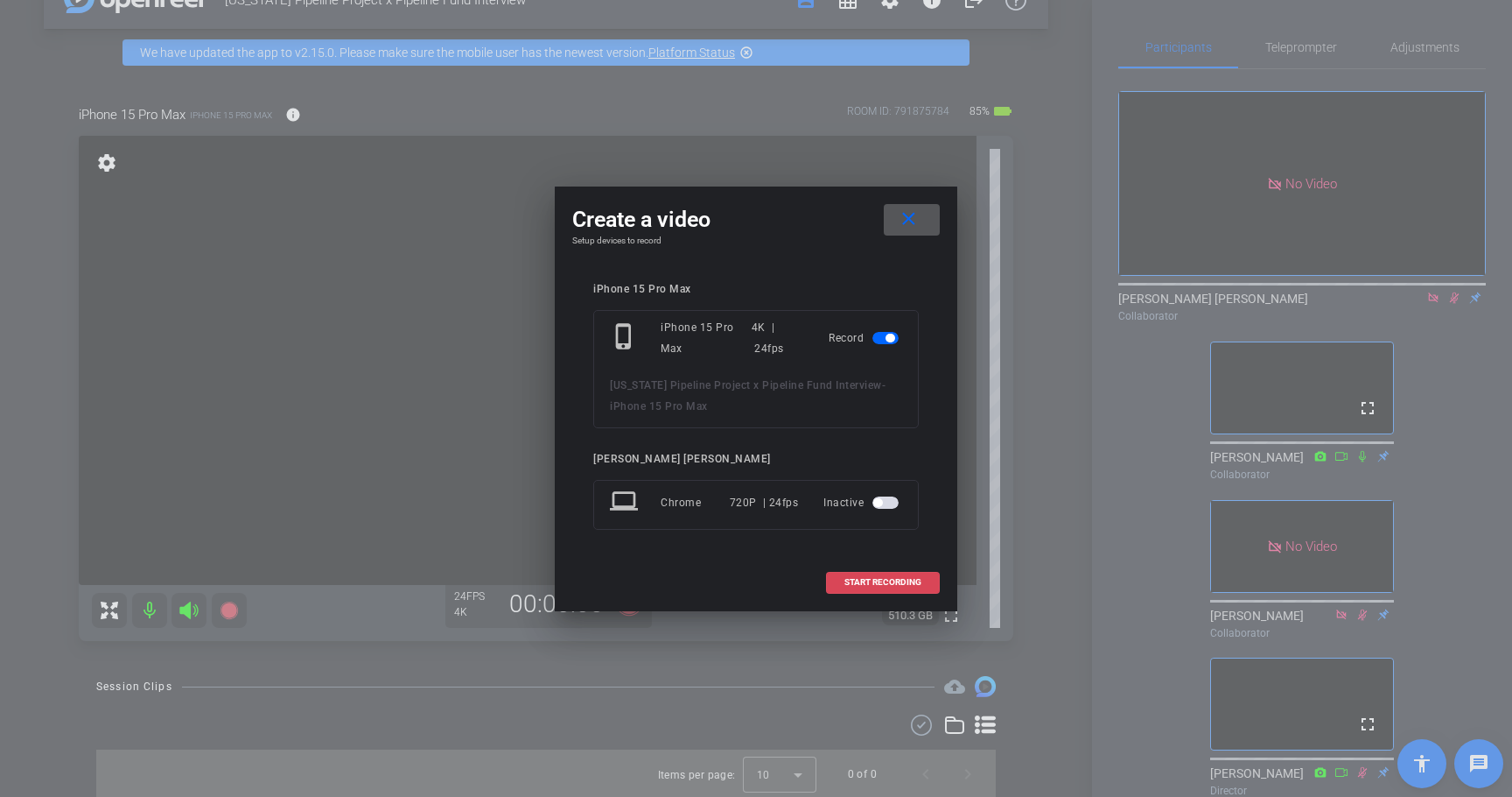
click at [896, 579] on span "START RECORDING" at bounding box center [884, 582] width 77 height 9
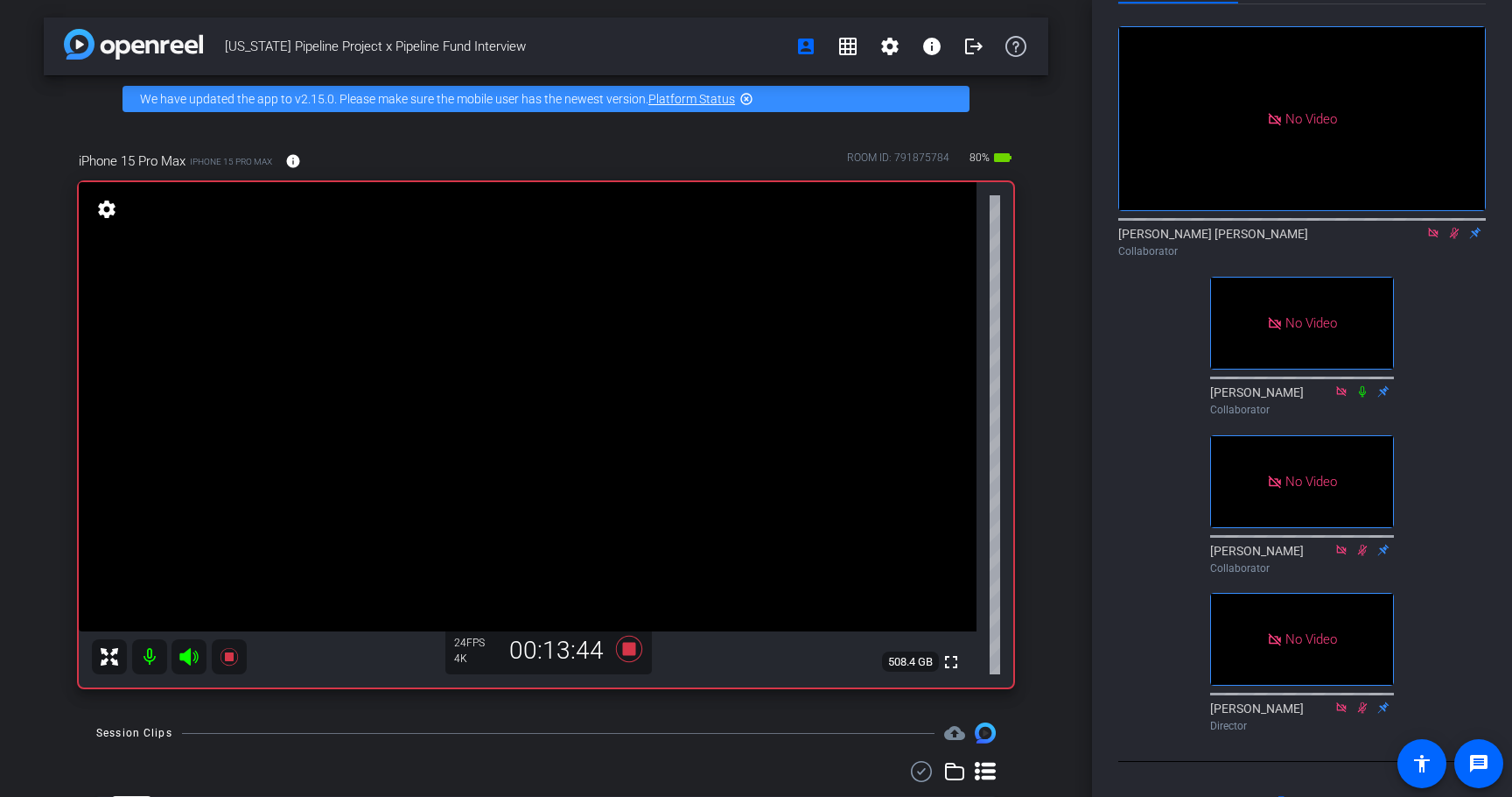
scroll to position [80, 0]
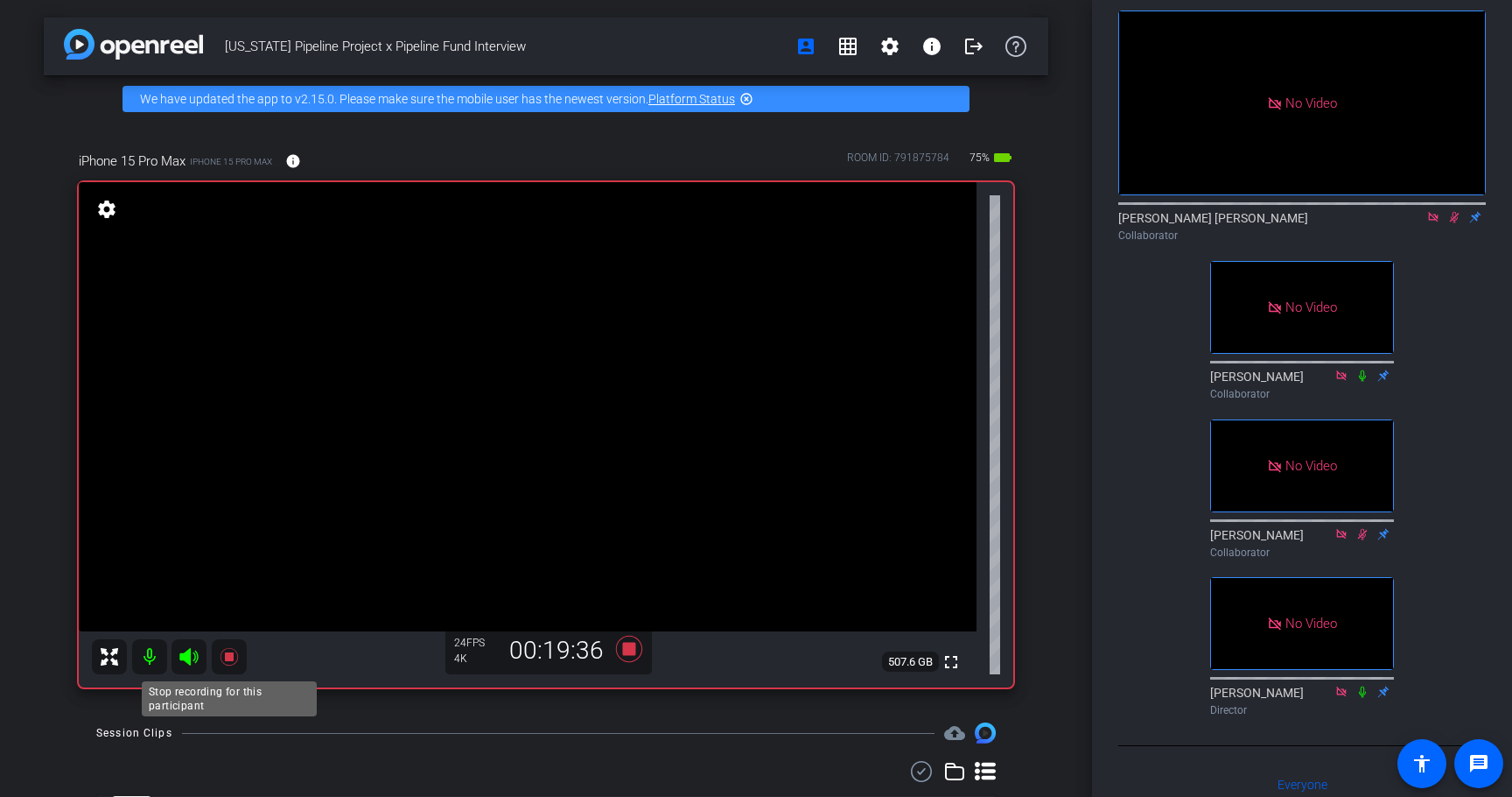
click at [227, 653] on icon at bounding box center [228, 657] width 17 height 17
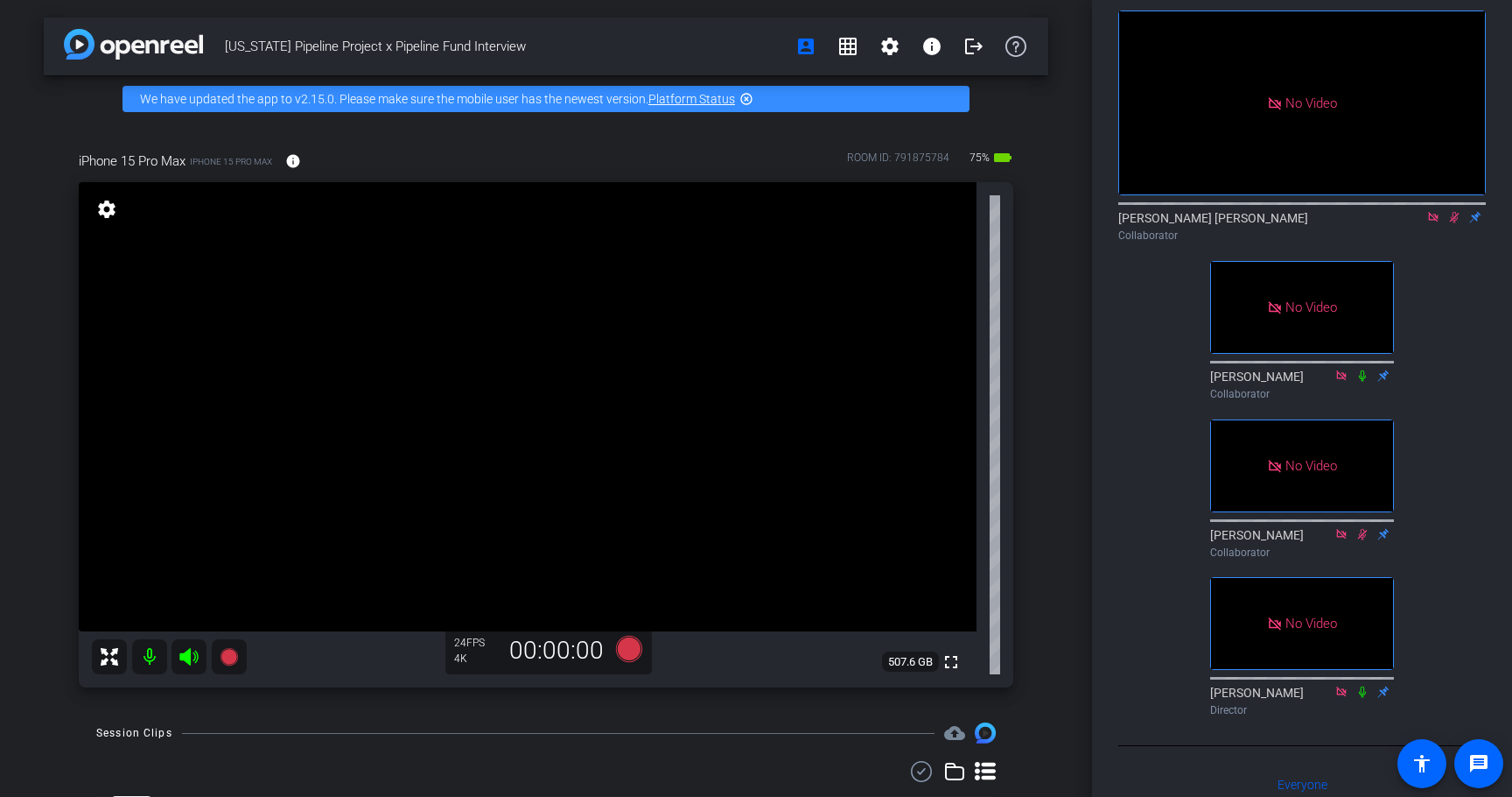
click at [1436, 224] on icon at bounding box center [1434, 217] width 14 height 13
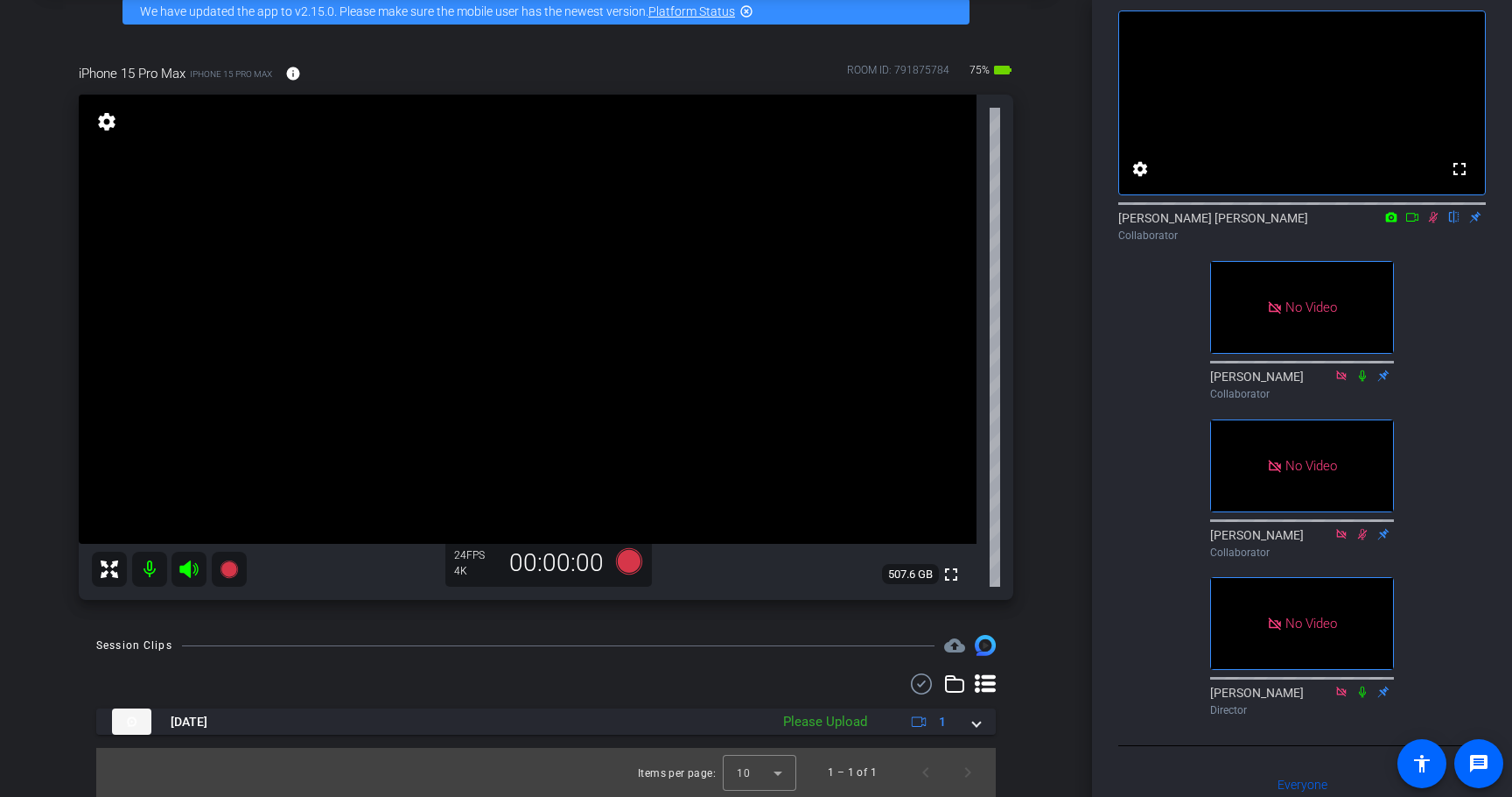
click at [1431, 224] on icon at bounding box center [1434, 217] width 14 height 13
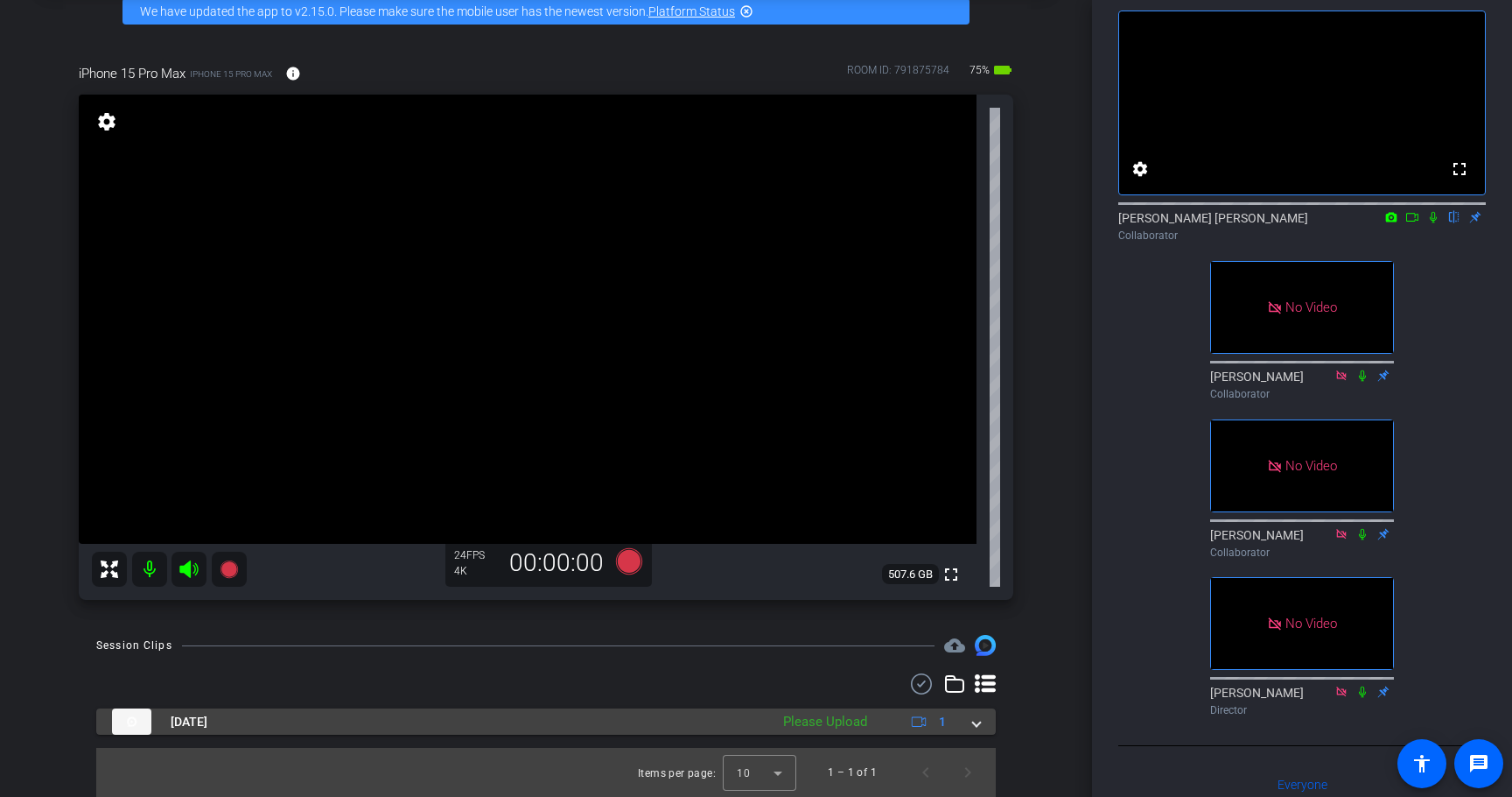
click at [981, 722] on span at bounding box center [976, 721] width 7 height 18
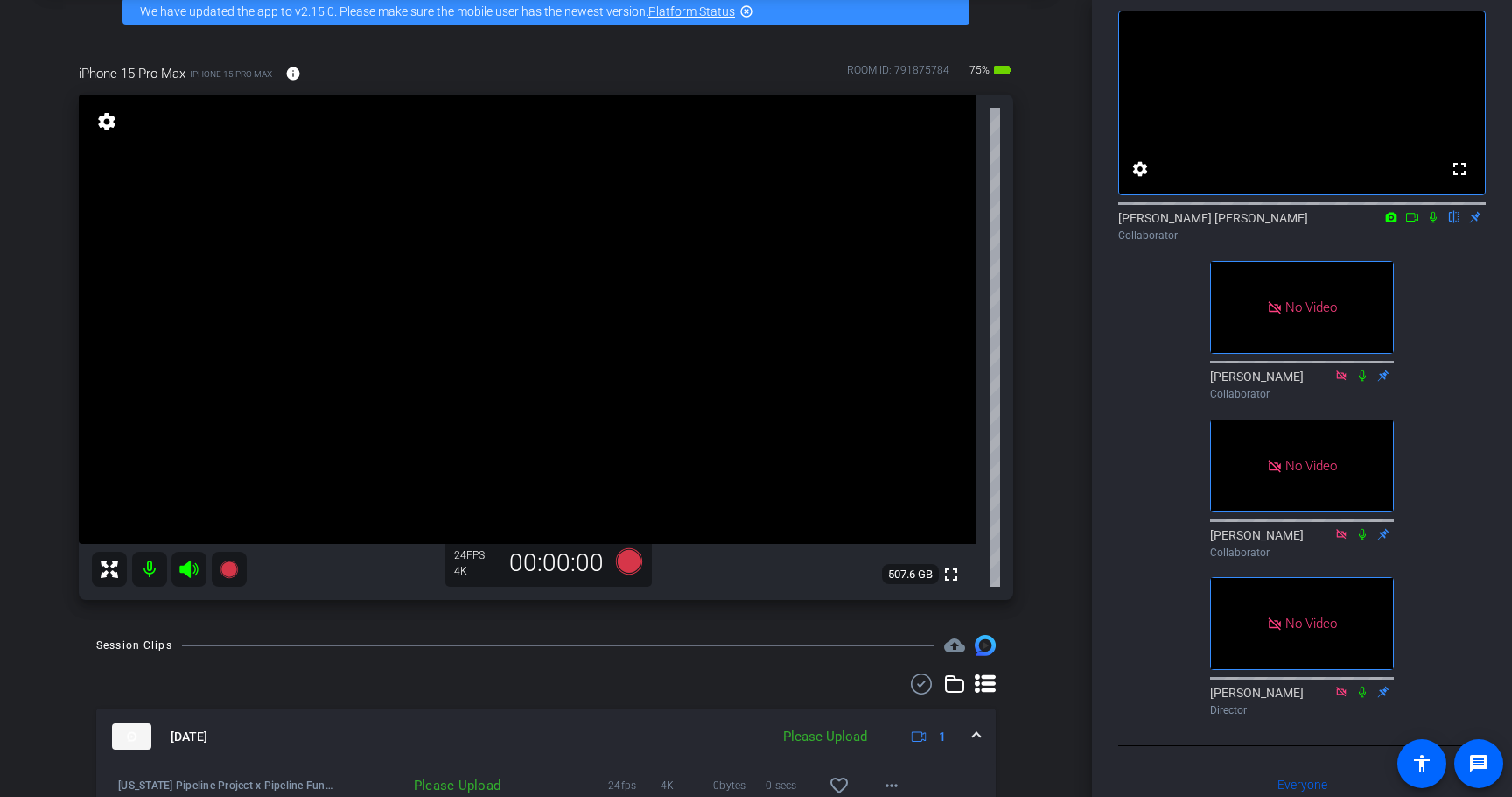
scroll to position [178, 0]
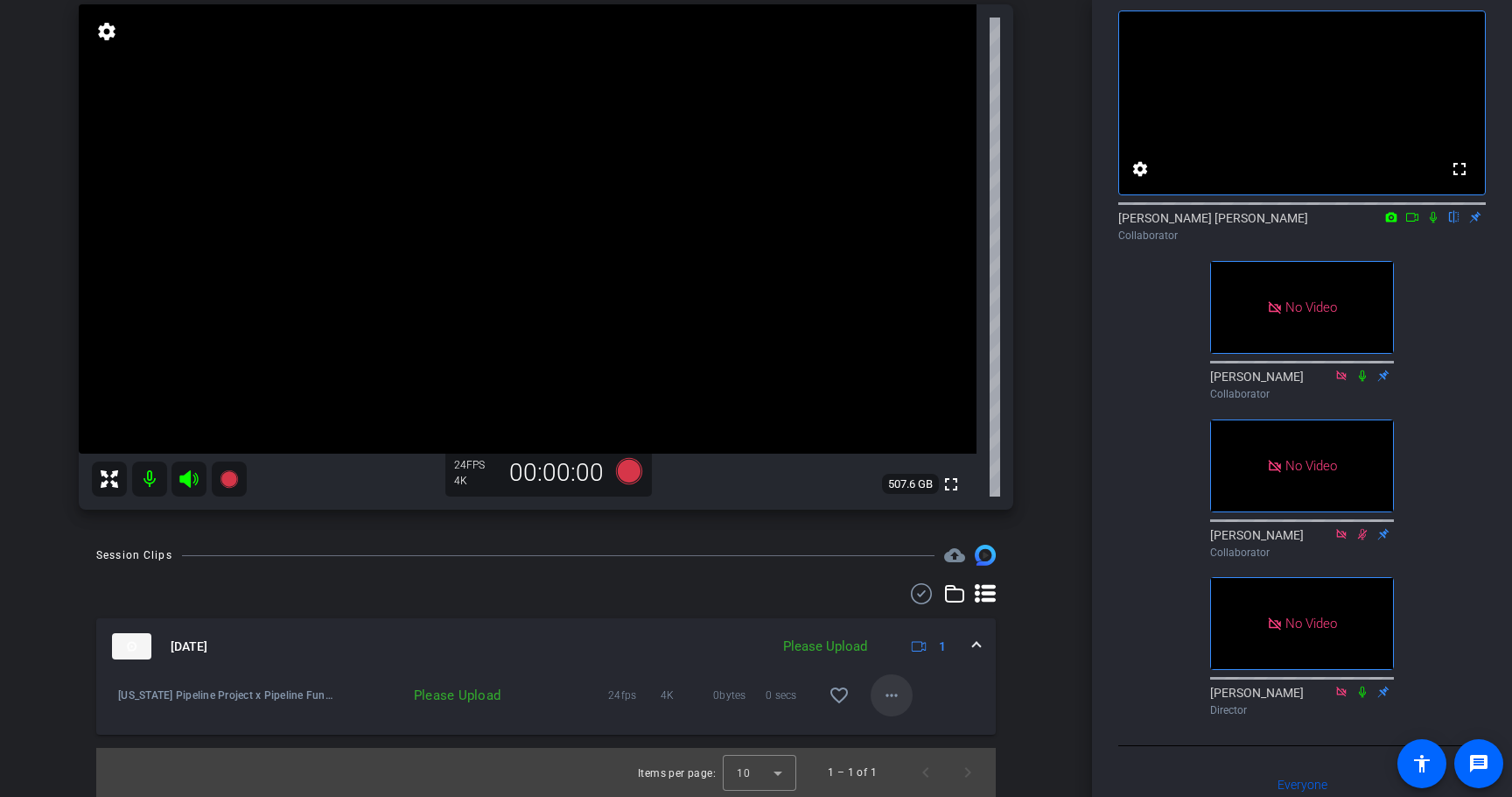
click at [897, 692] on mat-icon "more_horiz" at bounding box center [892, 695] width 21 height 21
click at [900, 726] on span "Upload" at bounding box center [920, 732] width 70 height 21
click at [905, 695] on span at bounding box center [892, 694] width 42 height 42
click at [982, 707] on div at bounding box center [756, 398] width 1512 height 797
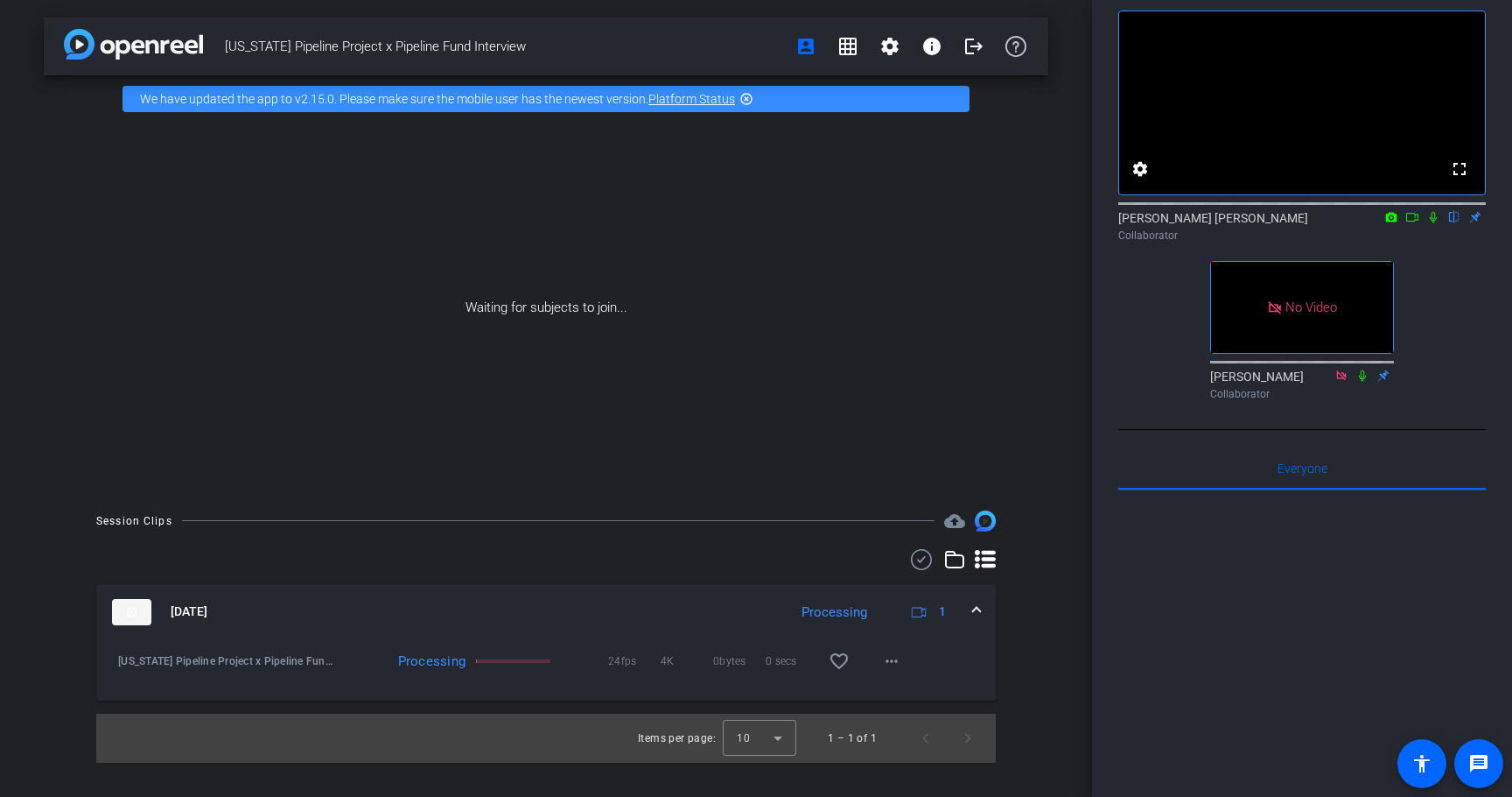
scroll to position [0, 0]
